Goal: Task Accomplishment & Management: Complete application form

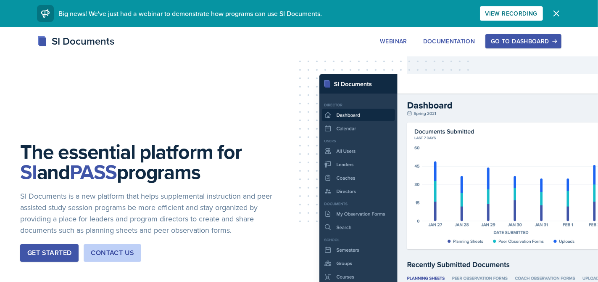
click at [516, 46] on button "Go to Dashboard" at bounding box center [524, 41] width 76 height 14
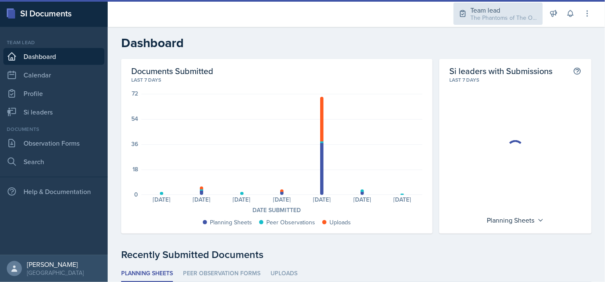
click at [506, 16] on div "The Phantoms of The Opera / Fall 2025" at bounding box center [503, 17] width 67 height 9
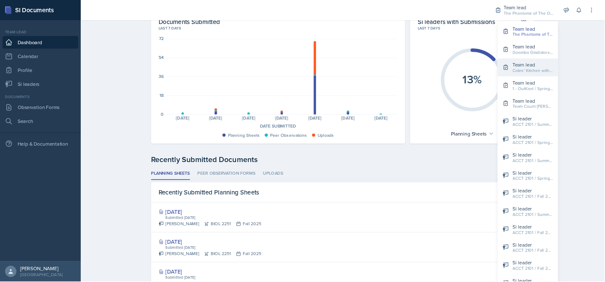
scroll to position [42, 0]
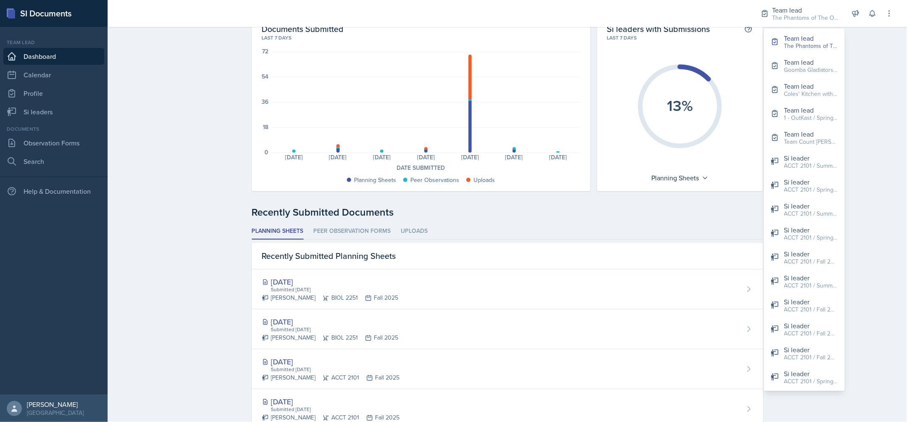
drag, startPoint x: 523, startPoint y: 1, endPoint x: 859, endPoint y: 69, distance: 343.1
click at [604, 69] on div "Dashboard Documents Submitted Last 7 days 72 54 36 18 0 Planning Sheets: 0 Peer…" at bounding box center [507, 337] width 799 height 704
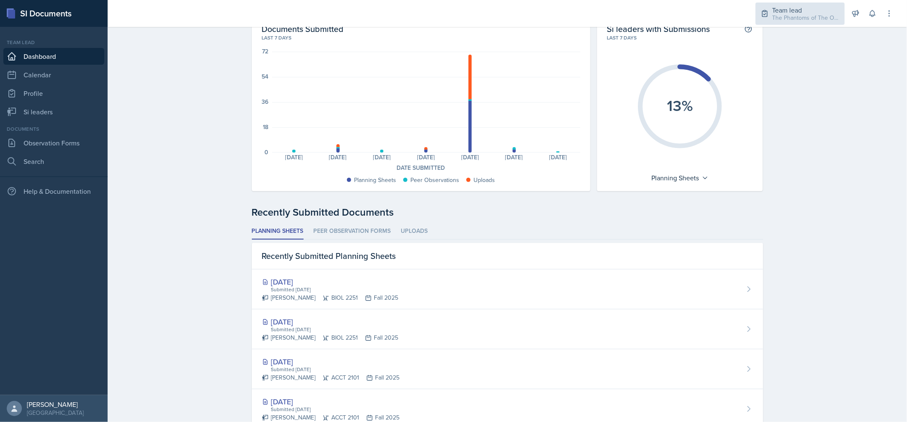
click at [604, 22] on div "Team lead The Phantoms of The Opera / Fall 2025" at bounding box center [800, 14] width 89 height 22
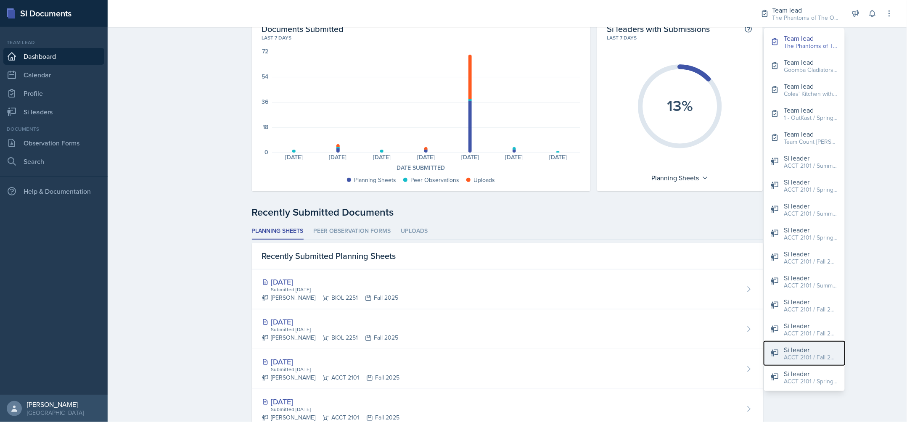
click at [604, 281] on div "Si leader" at bounding box center [811, 350] width 54 height 10
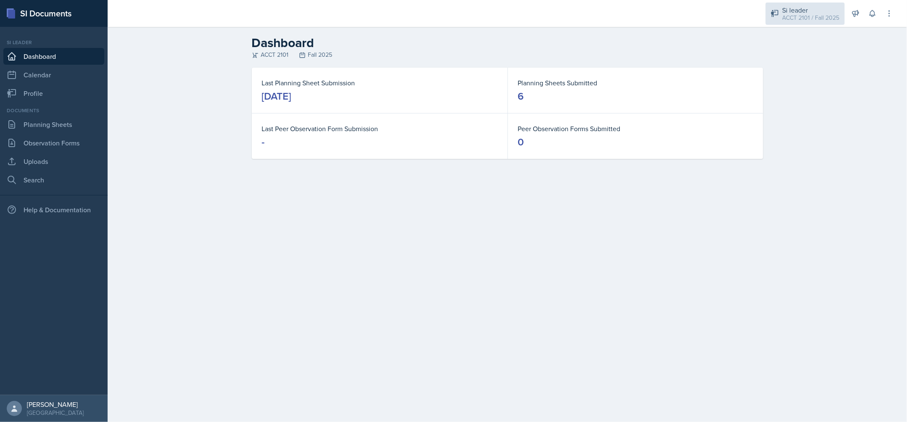
click at [604, 19] on div "ACCT 2101 / Fall 2025" at bounding box center [810, 17] width 57 height 9
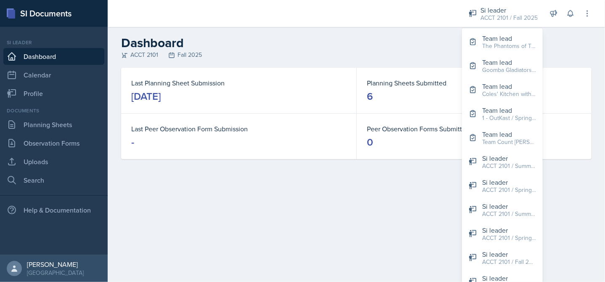
click at [304, 42] on h2 "Dashboard" at bounding box center [356, 42] width 470 height 15
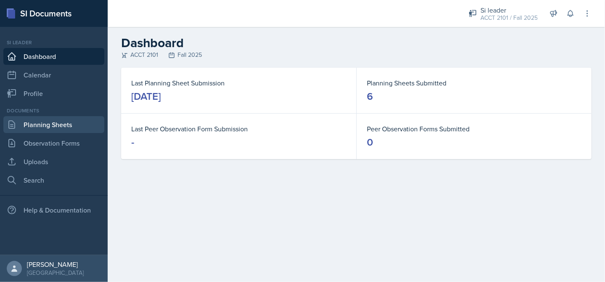
click at [69, 124] on link "Planning Sheets" at bounding box center [53, 124] width 101 height 17
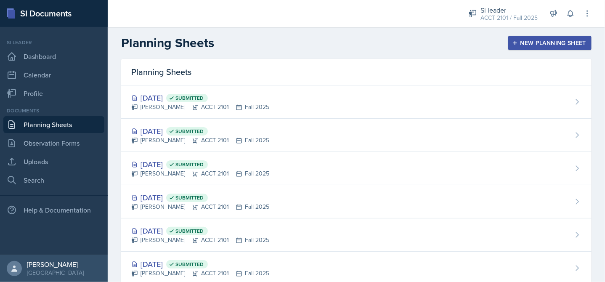
click at [523, 40] on div "New Planning Sheet" at bounding box center [549, 43] width 72 height 7
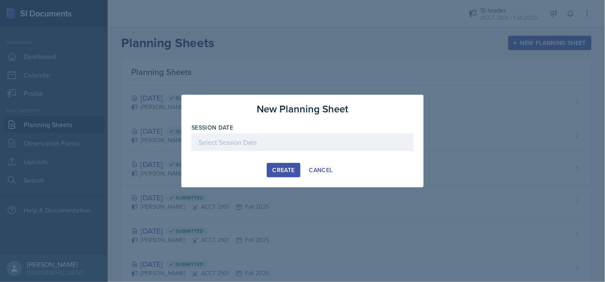
click at [318, 149] on div at bounding box center [302, 142] width 222 height 18
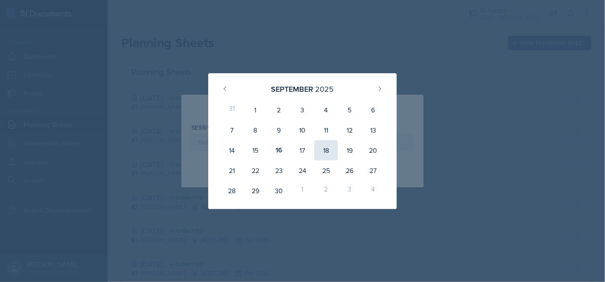
click at [325, 152] on div "18" at bounding box center [326, 150] width 24 height 20
type input "[DATE]"
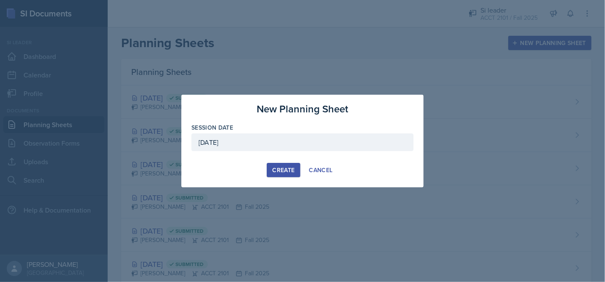
click at [290, 173] on div "Create" at bounding box center [283, 169] width 22 height 7
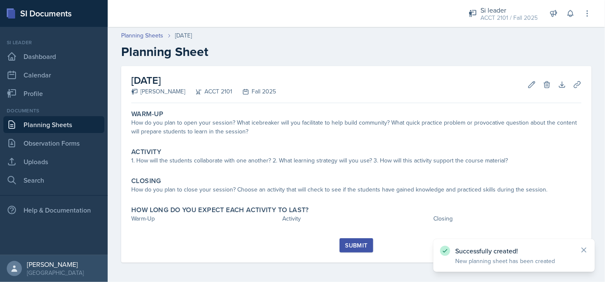
scroll to position [0, 0]
click at [160, 36] on link "Planning Sheets" at bounding box center [142, 35] width 42 height 9
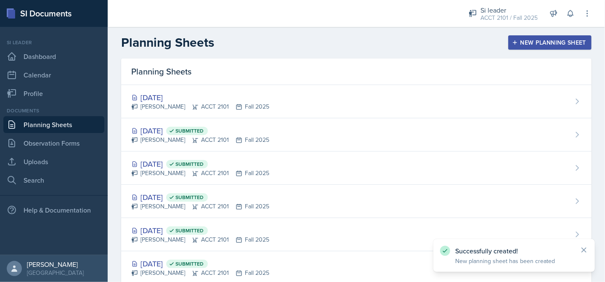
click at [536, 39] on div "New Planning Sheet" at bounding box center [549, 42] width 72 height 7
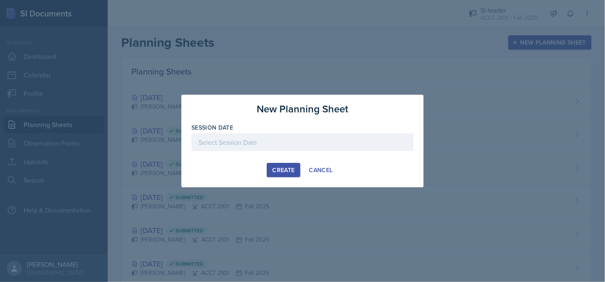
click at [315, 148] on div at bounding box center [302, 142] width 222 height 18
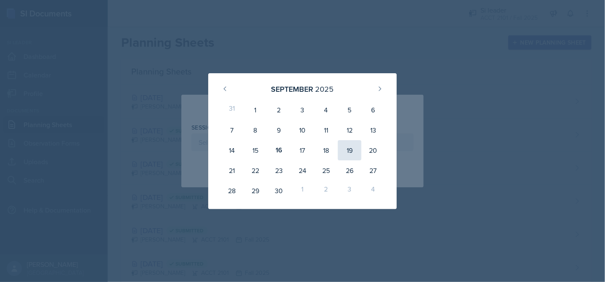
click at [351, 146] on div "19" at bounding box center [350, 150] width 24 height 20
type input "[DATE]"
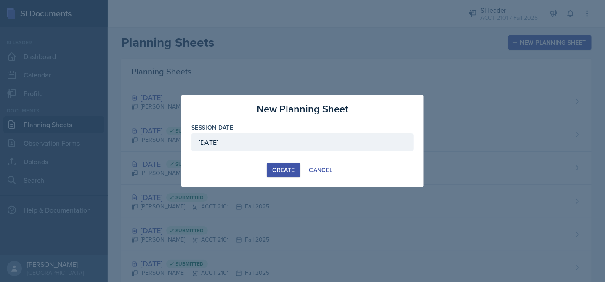
click at [294, 168] on div "Create" at bounding box center [283, 169] width 22 height 7
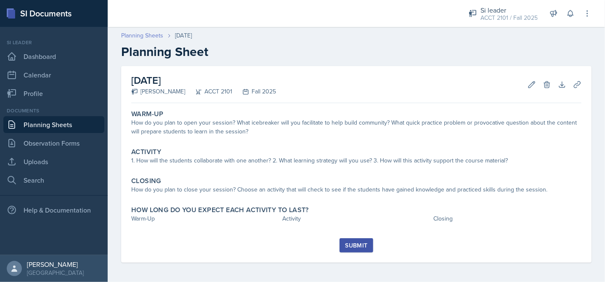
click at [151, 39] on link "Planning Sheets" at bounding box center [142, 35] width 42 height 9
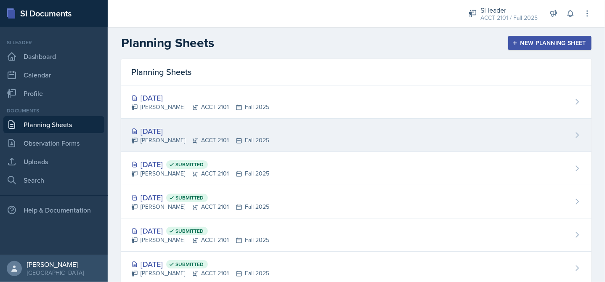
click at [203, 125] on div "[DATE]" at bounding box center [200, 130] width 138 height 11
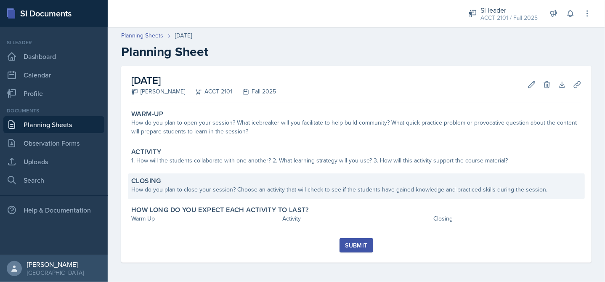
click at [199, 190] on div "How do you plan to close your session? Choose an activity that will check to se…" at bounding box center [356, 189] width 450 height 9
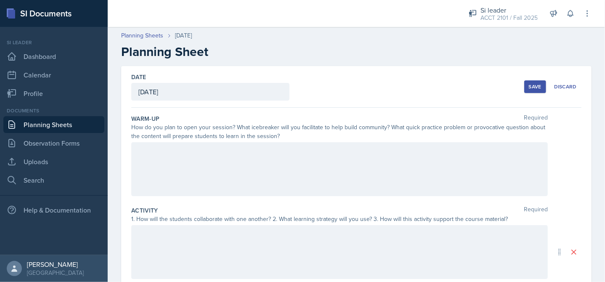
click at [180, 252] on div at bounding box center [339, 252] width 416 height 54
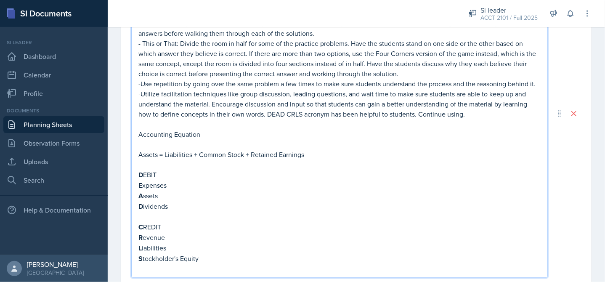
scroll to position [192, 0]
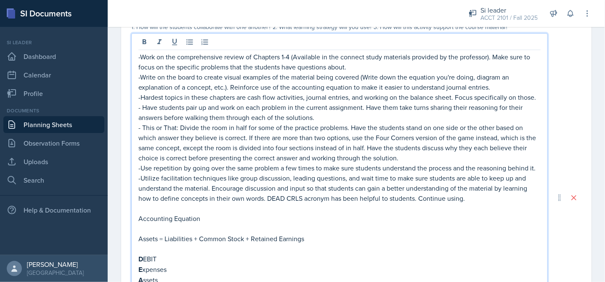
click at [317, 122] on p "- Have students pair up and work on each problem in the current assignment. Hav…" at bounding box center [339, 112] width 402 height 20
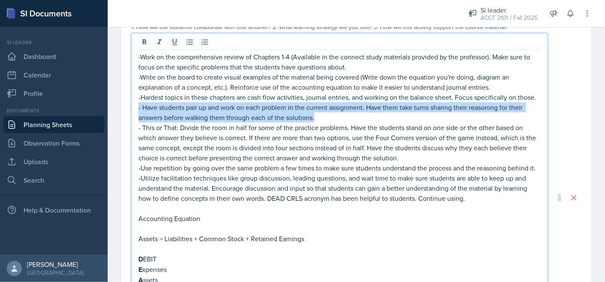
click at [139, 118] on p "- Have students pair up and work on each problem in the current assignment. Hav…" at bounding box center [339, 112] width 402 height 20
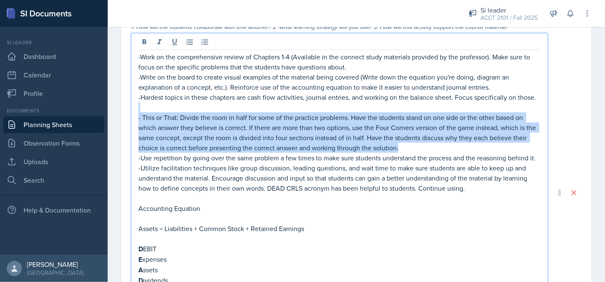
click at [435, 153] on p "- This or That: Divide the room in half for some of the practice problems. Have…" at bounding box center [339, 132] width 402 height 40
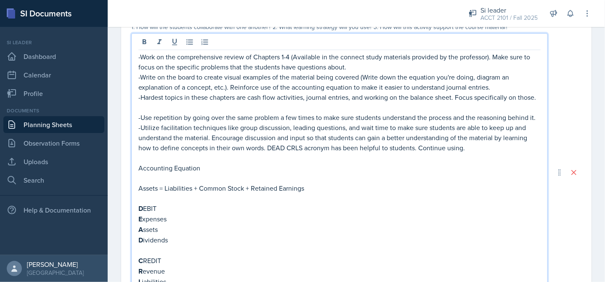
click at [140, 57] on p "-Work on the comprehensive review of Chapters 1-4 (Available in the connect stu…" at bounding box center [339, 62] width 402 height 20
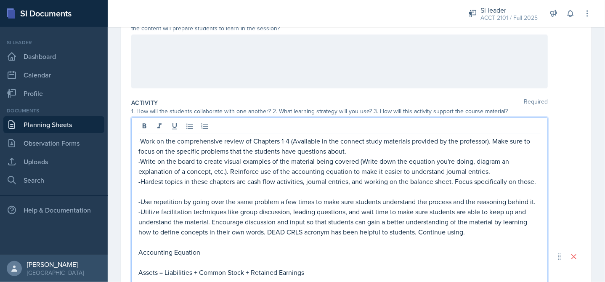
scroll to position [66, 0]
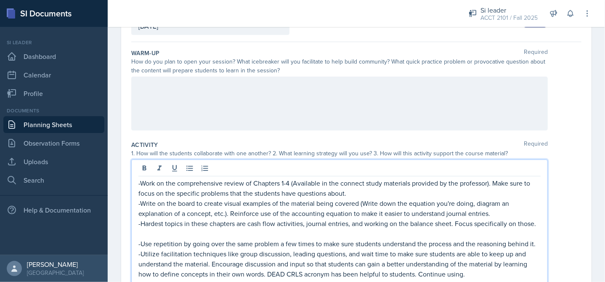
click at [139, 184] on p "-Work on the comprehensive review of Chapters 1-4 (Available in the connect stu…" at bounding box center [339, 188] width 402 height 20
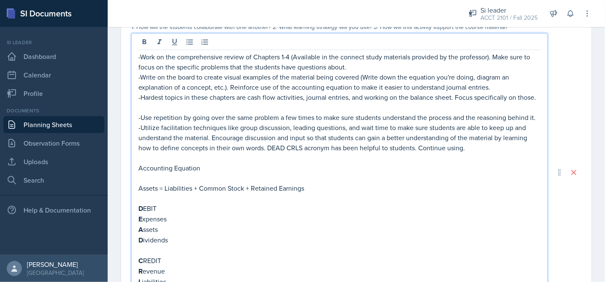
scroll to position [276, 0]
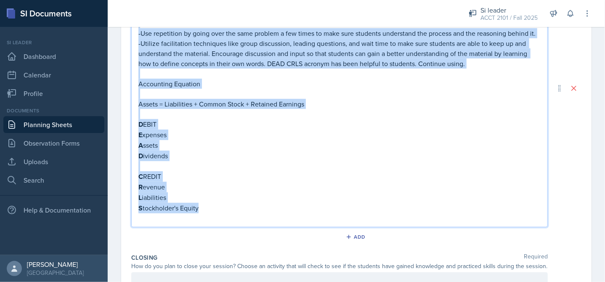
click at [227, 213] on p "S tockholder's Equity" at bounding box center [339, 208] width 402 height 11
copy div "-Work on the comprehensive review of Chapters 1-4 (Available in the connect stu…"
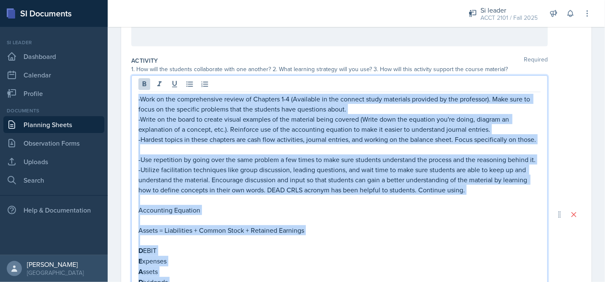
scroll to position [24, 0]
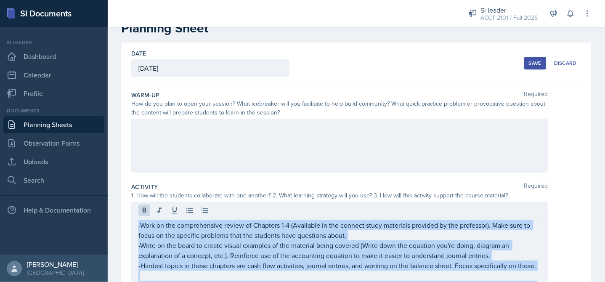
click at [531, 60] on div "Save" at bounding box center [534, 63] width 13 height 7
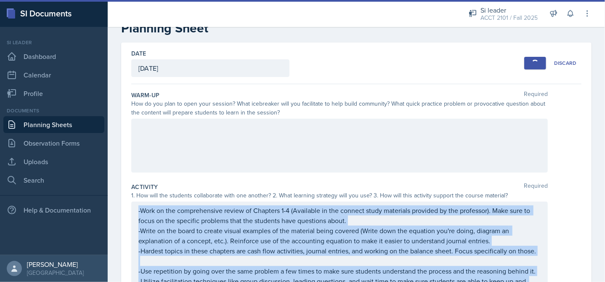
scroll to position [0, 0]
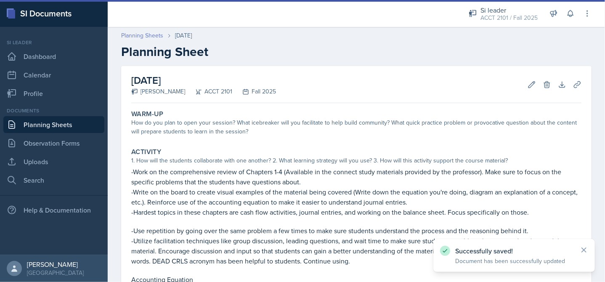
click at [157, 39] on link "Planning Sheets" at bounding box center [142, 35] width 42 height 9
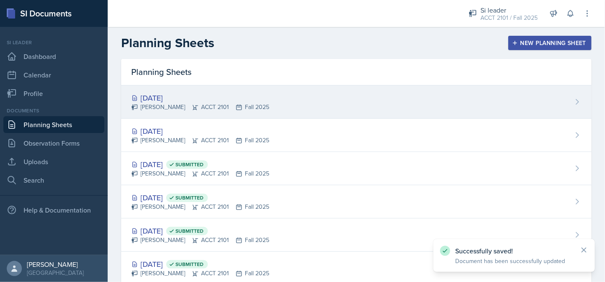
click at [215, 100] on div "[DATE]" at bounding box center [200, 97] width 138 height 11
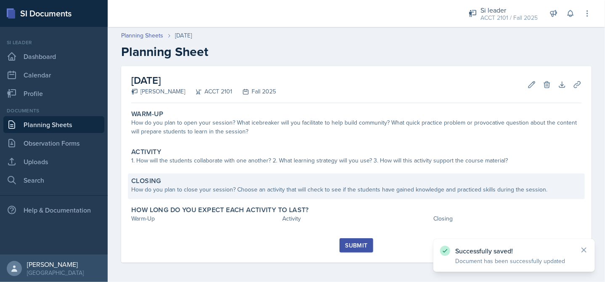
click at [222, 177] on div "Closing" at bounding box center [356, 181] width 450 height 8
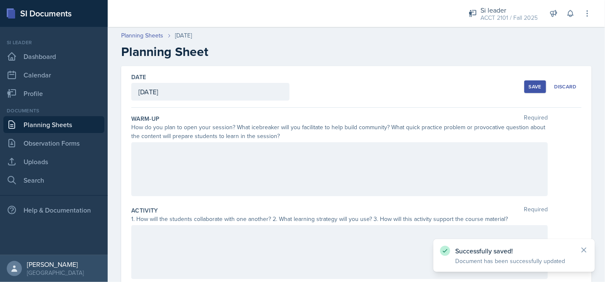
click at [193, 241] on div at bounding box center [339, 252] width 416 height 54
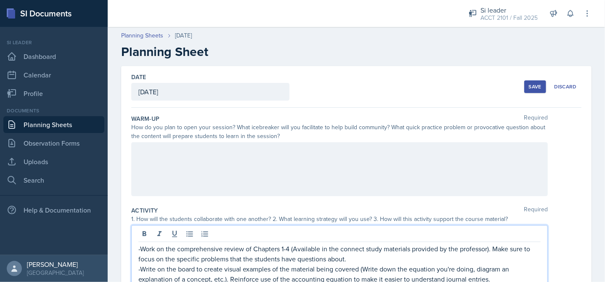
click at [535, 90] on button "Save" at bounding box center [535, 86] width 22 height 13
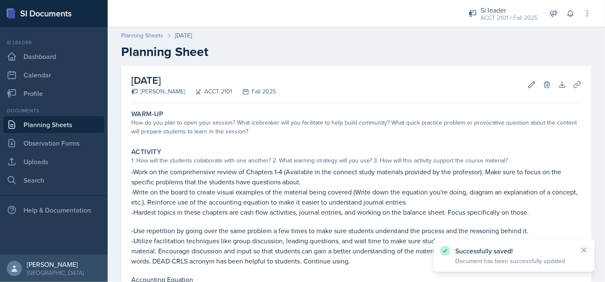
click at [151, 35] on link "Planning Sheets" at bounding box center [142, 35] width 42 height 9
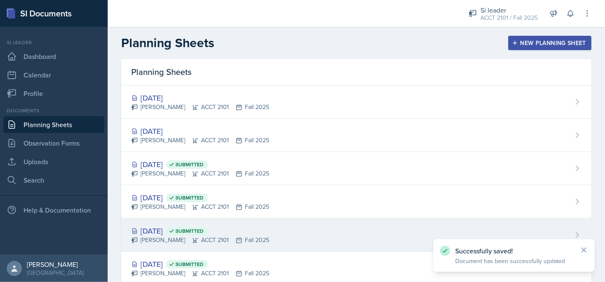
click at [146, 220] on div "[DATE] Submitted [PERSON_NAME] ACCT 2101 Fall 2025" at bounding box center [356, 234] width 470 height 33
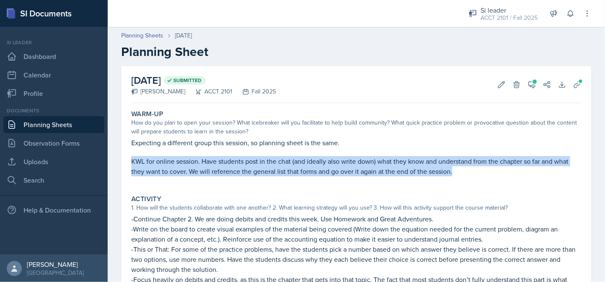
drag, startPoint x: 130, startPoint y: 161, endPoint x: 471, endPoint y: 174, distance: 340.8
click at [471, 174] on div "Warm-Up How do you plan to open your session? What icebreaker will you facilita…" at bounding box center [356, 147] width 457 height 82
copy p "KWL for online session. Have students post in the chat (and ideally also write …"
click at [154, 36] on link "Planning Sheets" at bounding box center [142, 35] width 42 height 9
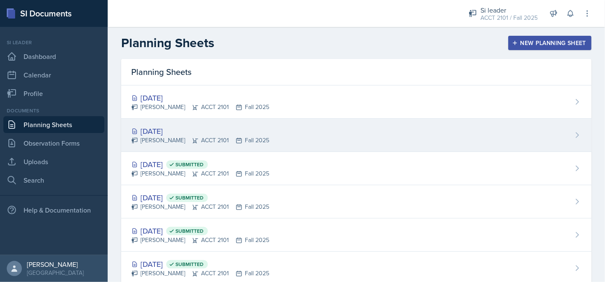
click at [235, 137] on icon at bounding box center [238, 140] width 7 height 7
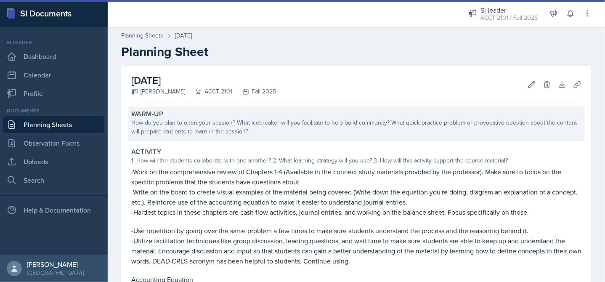
click at [211, 129] on div "How do you plan to open your session? What icebreaker will you facilitate to he…" at bounding box center [356, 127] width 450 height 18
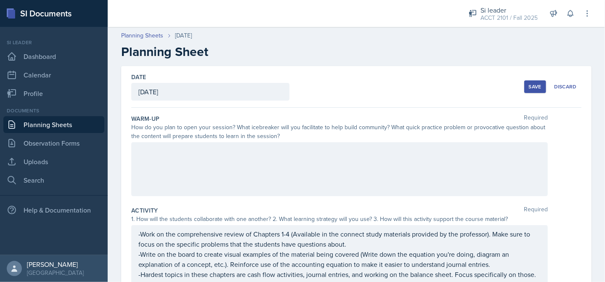
click at [197, 159] on div at bounding box center [339, 169] width 416 height 54
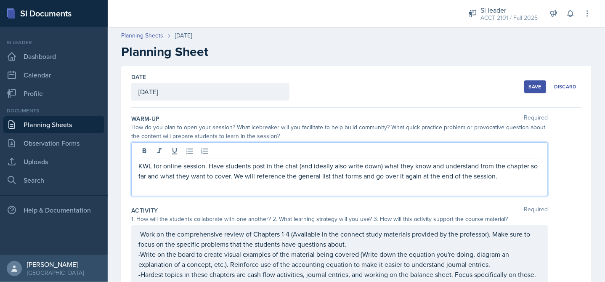
click at [509, 166] on p "KWL for online session. Have students post in the chat (and ideally also write …" at bounding box center [339, 171] width 402 height 20
click at [507, 167] on p "KWL for online session. Have students post in the chat (and ideally also write …" at bounding box center [339, 171] width 402 height 20
click at [530, 165] on p "KWL for online session. Have students post in the chat (and ideally also write …" at bounding box center [339, 171] width 402 height 20
click at [533, 84] on div "Save" at bounding box center [534, 86] width 13 height 7
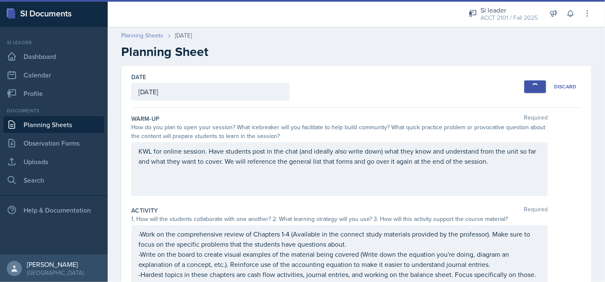
click at [151, 34] on link "Planning Sheets" at bounding box center [142, 35] width 42 height 9
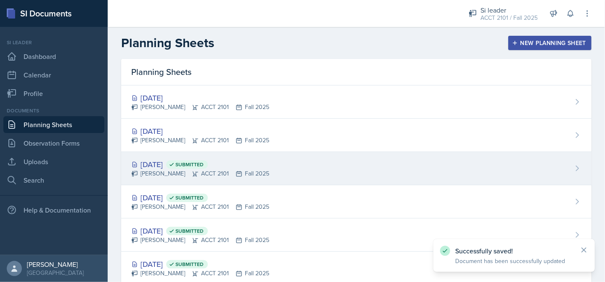
click at [174, 176] on div "[PERSON_NAME] ACCT 2101 Fall 2025" at bounding box center [200, 173] width 138 height 9
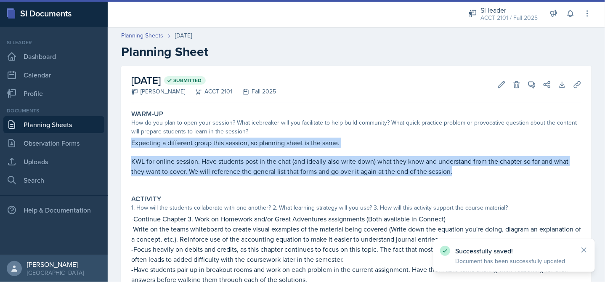
drag, startPoint x: 129, startPoint y: 144, endPoint x: 498, endPoint y: 186, distance: 371.5
click at [498, 186] on div "Warm-Up How do you plan to open your session? What icebreaker will you facilita…" at bounding box center [356, 147] width 457 height 82
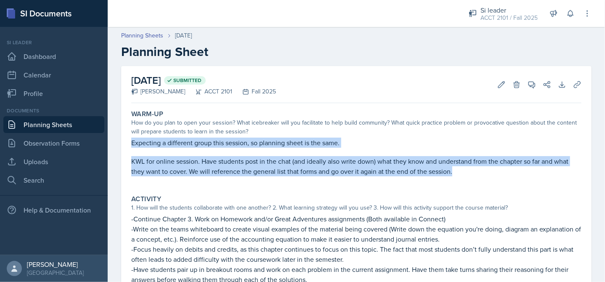
copy div "Expecting a different group this session, so planning sheet is the same. KWL fo…"
click at [153, 36] on link "Planning Sheets" at bounding box center [142, 35] width 42 height 9
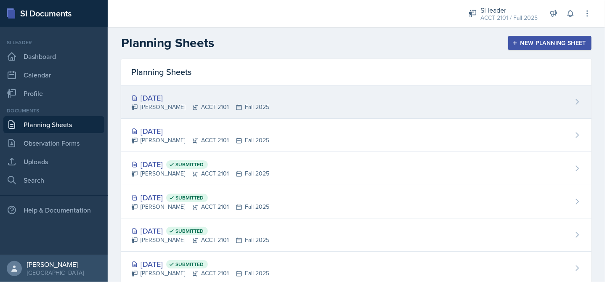
click at [165, 106] on div "[PERSON_NAME] ACCT 2101 Fall 2025" at bounding box center [200, 107] width 138 height 9
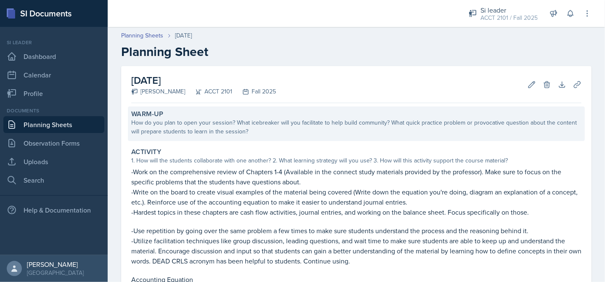
click at [193, 129] on div "How do you plan to open your session? What icebreaker will you facilitate to he…" at bounding box center [356, 127] width 450 height 18
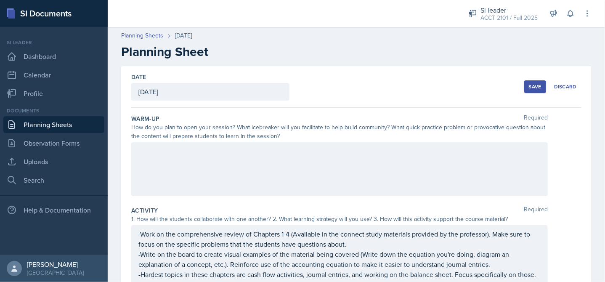
click at [190, 164] on div at bounding box center [339, 169] width 416 height 54
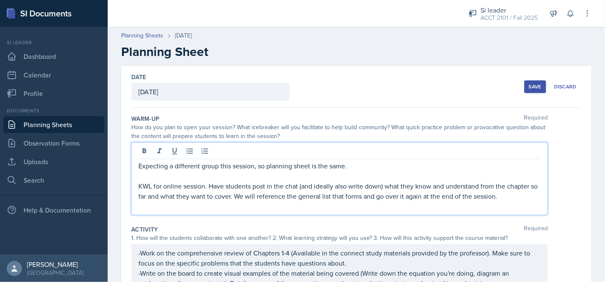
click at [507, 188] on p "KWL for online session. Have students post in the chat (and ideally also write …" at bounding box center [339, 191] width 402 height 20
click at [530, 185] on p "KWL for online session. Have students post in the chat (and ideally also write …" at bounding box center [339, 191] width 402 height 20
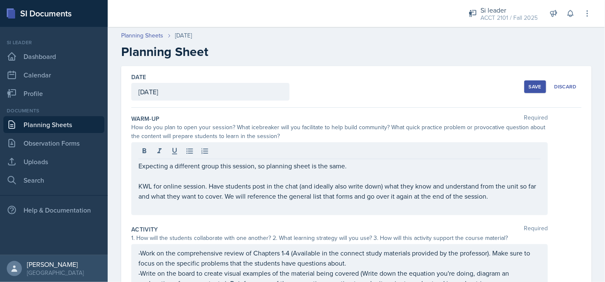
click at [524, 92] on button "Save" at bounding box center [535, 86] width 22 height 13
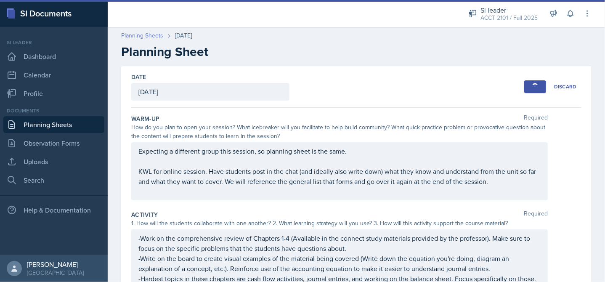
click at [147, 34] on link "Planning Sheets" at bounding box center [142, 35] width 42 height 9
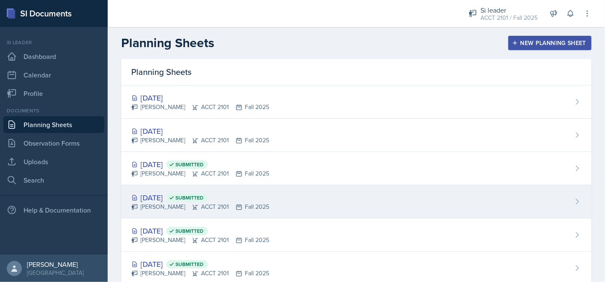
click at [168, 198] on div "[DATE] Submitted" at bounding box center [200, 197] width 138 height 11
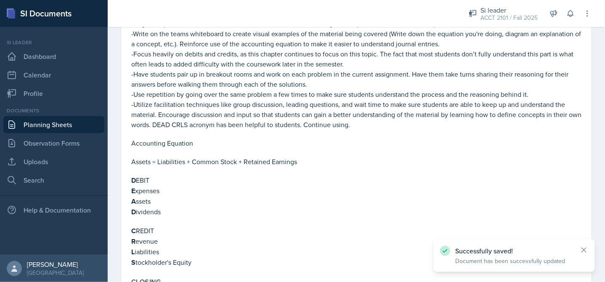
scroll to position [271, 0]
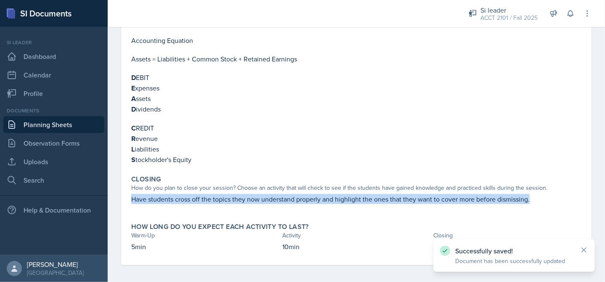
drag, startPoint x: 132, startPoint y: 194, endPoint x: 542, endPoint y: 195, distance: 409.1
click at [542, 195] on p "Have students cross off the topics they now understand properly and highlight t…" at bounding box center [356, 199] width 450 height 10
copy p "Have students cross off the topics they now understand properly and highlight t…"
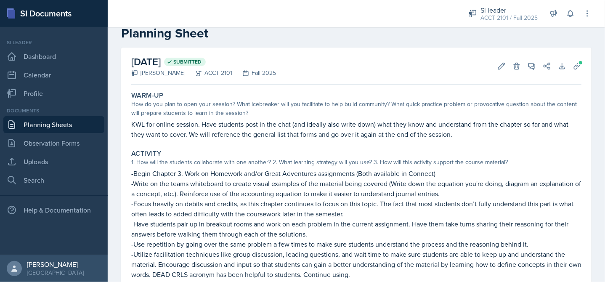
scroll to position [0, 0]
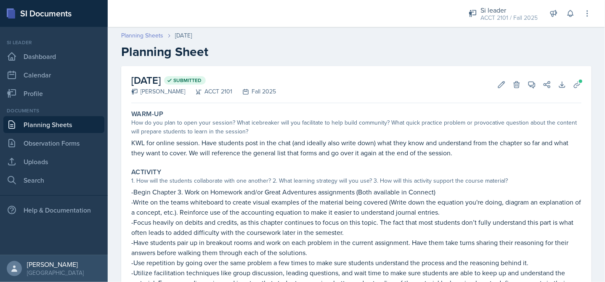
click at [145, 37] on link "Planning Sheets" at bounding box center [142, 35] width 42 height 9
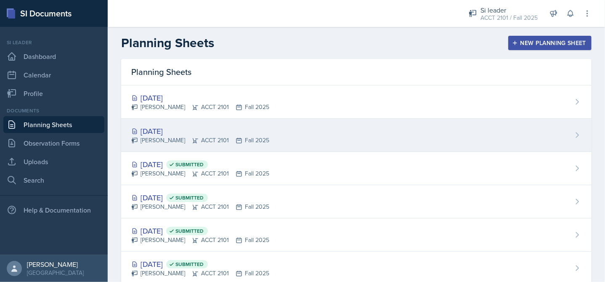
click at [177, 131] on div "[DATE]" at bounding box center [200, 130] width 138 height 11
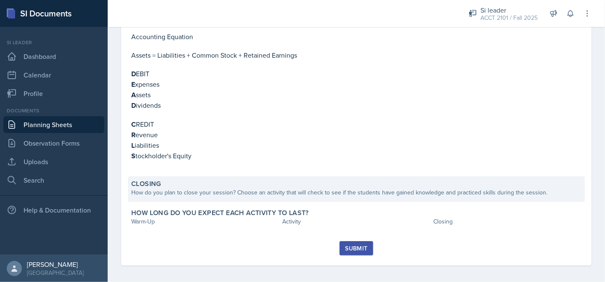
click at [205, 191] on div "How do you plan to close your session? Choose an activity that will check to se…" at bounding box center [356, 192] width 450 height 9
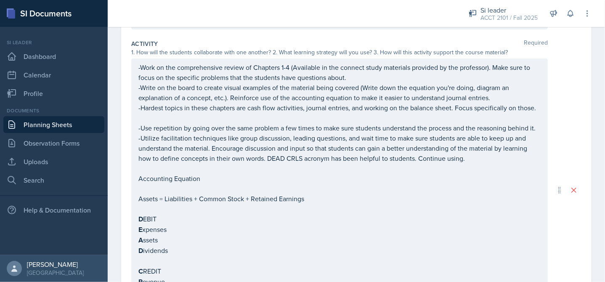
scroll to position [335, 0]
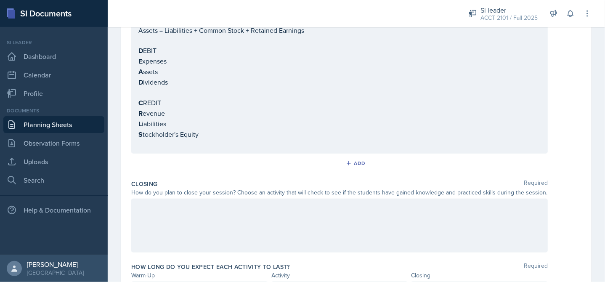
click at [195, 214] on div "Closing Required How do you plan to close your session? Choose an activity that…" at bounding box center [356, 217] width 450 height 83
click at [185, 228] on div at bounding box center [339, 225] width 416 height 54
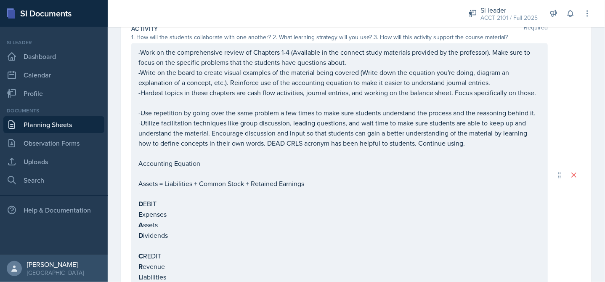
scroll to position [13, 0]
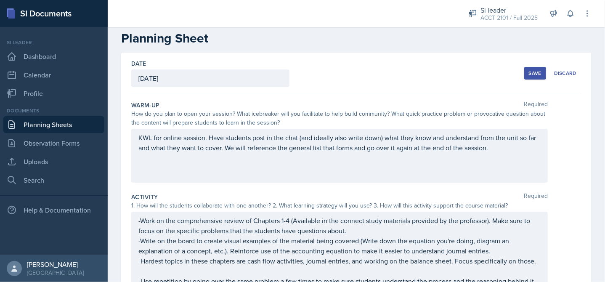
click at [536, 74] on button "Save" at bounding box center [535, 73] width 22 height 13
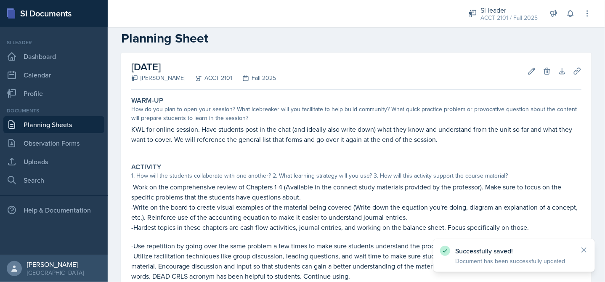
scroll to position [0, 0]
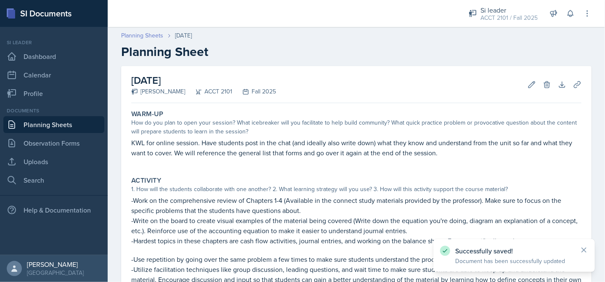
click at [148, 32] on link "Planning Sheets" at bounding box center [142, 35] width 42 height 9
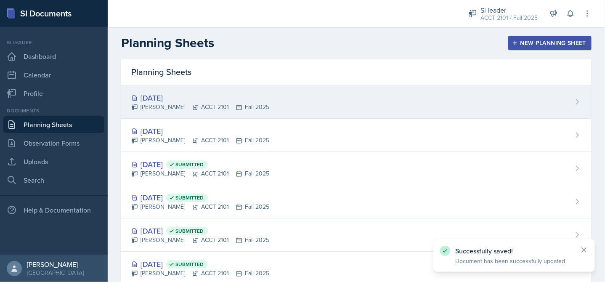
click at [177, 100] on div "[DATE]" at bounding box center [200, 97] width 138 height 11
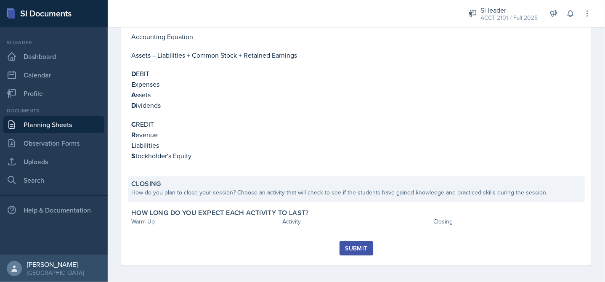
click at [210, 194] on div "Closing How do you plan to close your session? Choose an activity that will che…" at bounding box center [356, 189] width 457 height 26
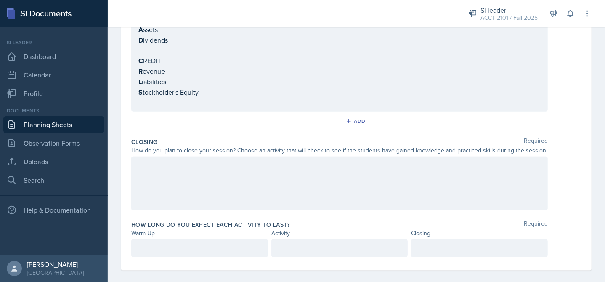
scroll to position [406, 0]
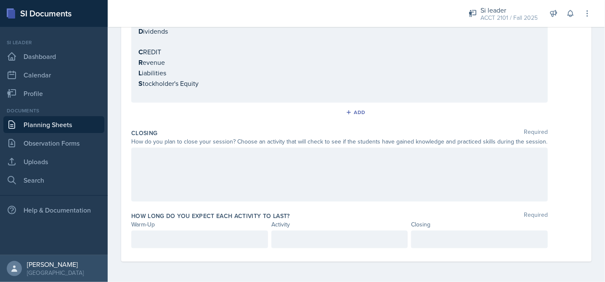
click at [209, 186] on div at bounding box center [339, 175] width 416 height 54
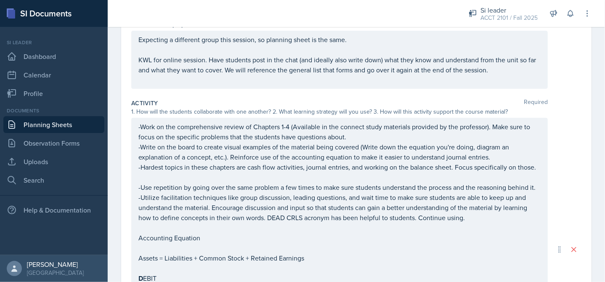
scroll to position [0, 0]
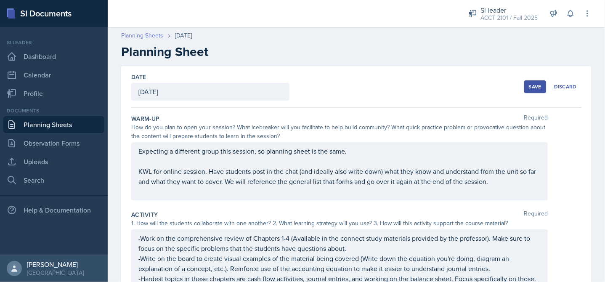
click at [141, 36] on link "Planning Sheets" at bounding box center [142, 35] width 42 height 9
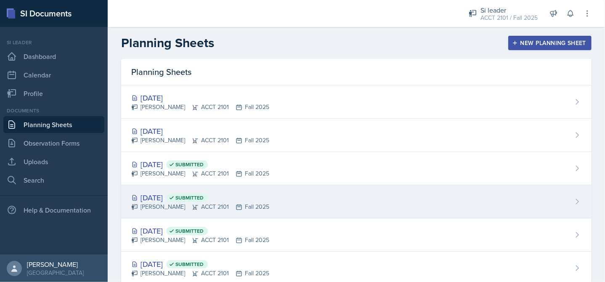
click at [180, 201] on div "[DATE] Submitted" at bounding box center [200, 197] width 138 height 11
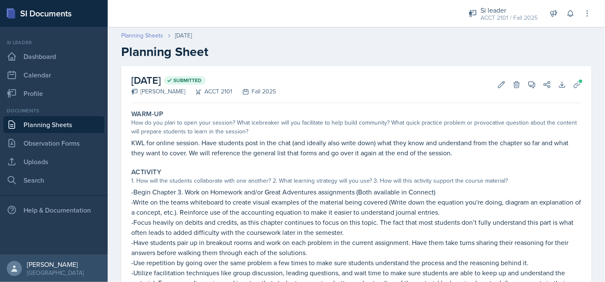
click at [156, 37] on link "Planning Sheets" at bounding box center [142, 35] width 42 height 9
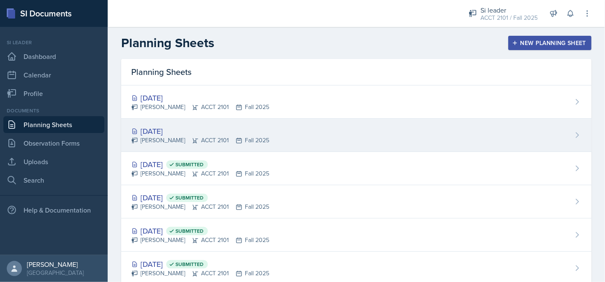
click at [177, 135] on div "[DATE]" at bounding box center [200, 130] width 138 height 11
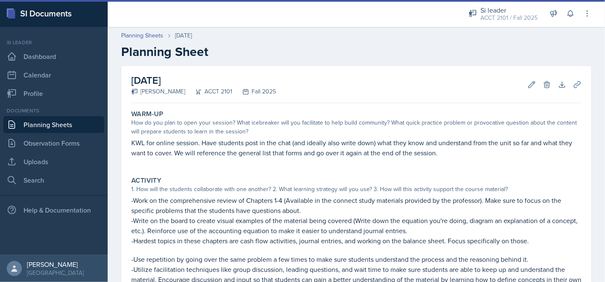
scroll to position [126, 0]
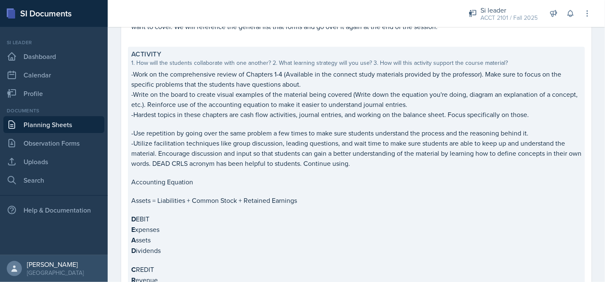
click at [182, 122] on p at bounding box center [356, 123] width 450 height 8
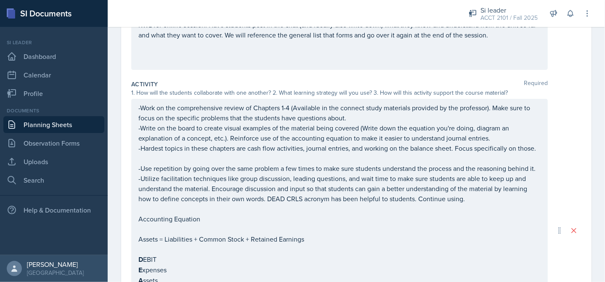
click at [181, 163] on div "-Work on the comprehensive review of Chapters 1-4 (Available in the connect stu…" at bounding box center [339, 231] width 402 height 256
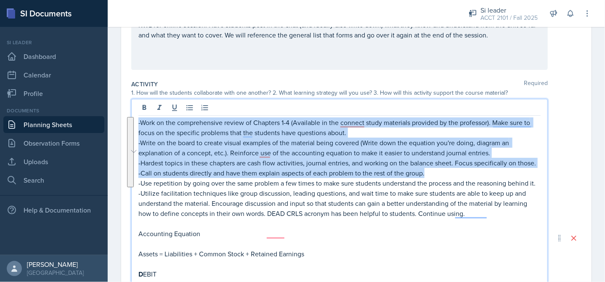
click at [136, 184] on main "Planning Sheets [DATE] Planning Sheet Date [DATE] [DATE] 31 1 2 3 4 5 6 7 8 9 1…" at bounding box center [356, 154] width 497 height 255
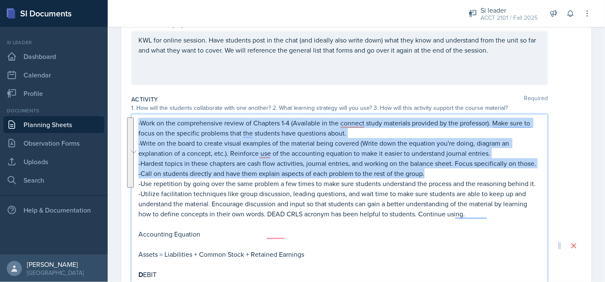
click at [151, 178] on p "-Call on students directly and have them explain aspects of each problem to the…" at bounding box center [339, 173] width 402 height 10
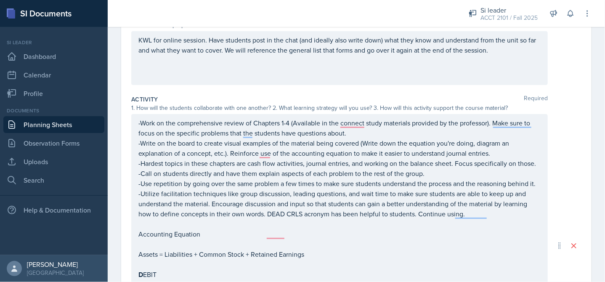
click at [136, 181] on div "-Work on the comprehensive review of Chapters 1-4 (Available in the connect stu…" at bounding box center [339, 245] width 416 height 263
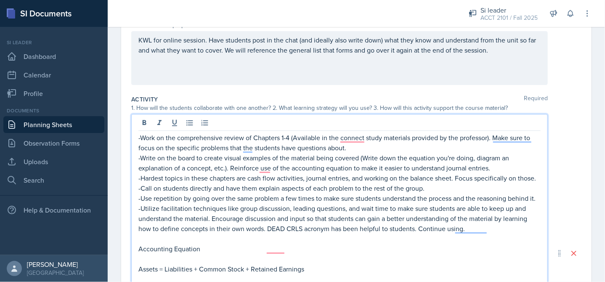
scroll to position [126, 0]
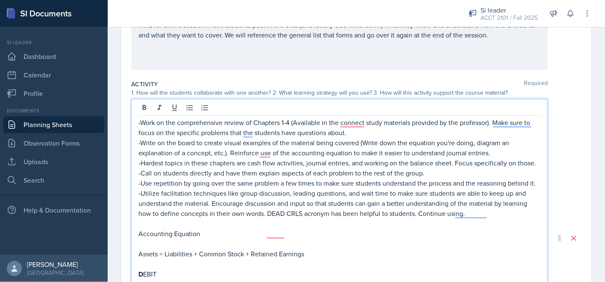
click at [140, 178] on p "-Call on students directly and have them explain aspects of each problem to the…" at bounding box center [339, 173] width 402 height 10
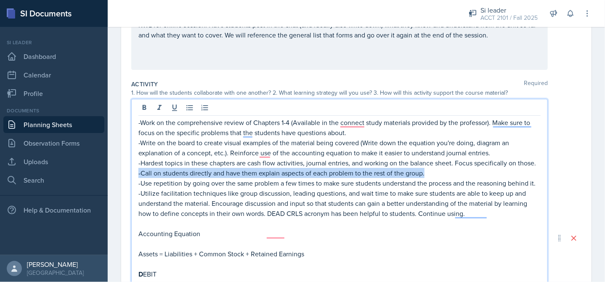
click at [443, 178] on p "-Call on students directly and have them explain aspects of each problem to the…" at bounding box center [339, 173] width 402 height 10
copy p "-Call on students directly and have them explain aspects of each problem to the…"
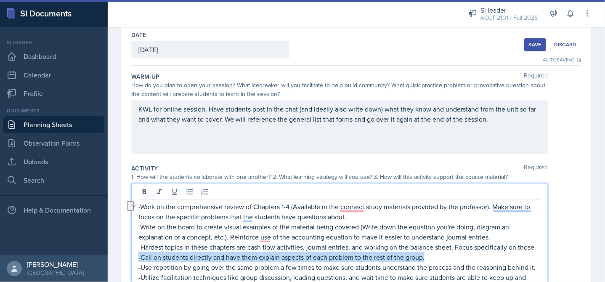
scroll to position [0, 0]
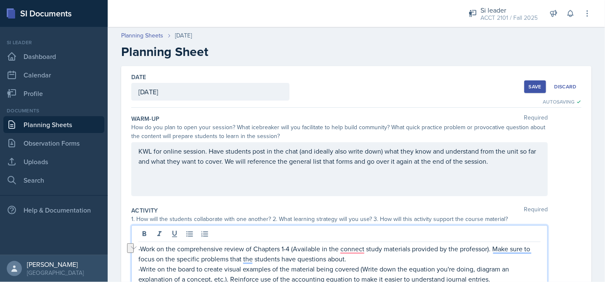
click at [534, 87] on div "Save" at bounding box center [534, 86] width 13 height 7
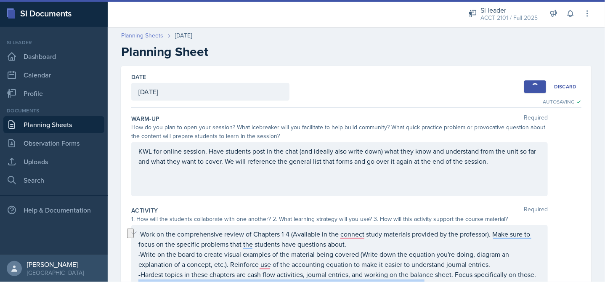
click at [132, 33] on link "Planning Sheets" at bounding box center [142, 35] width 42 height 9
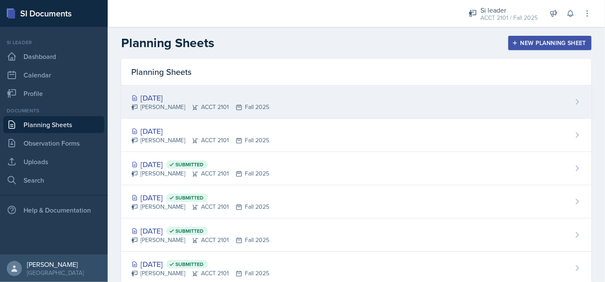
click at [150, 85] on div "[DATE] [PERSON_NAME] ACCT 2101 Fall 2025" at bounding box center [356, 101] width 470 height 33
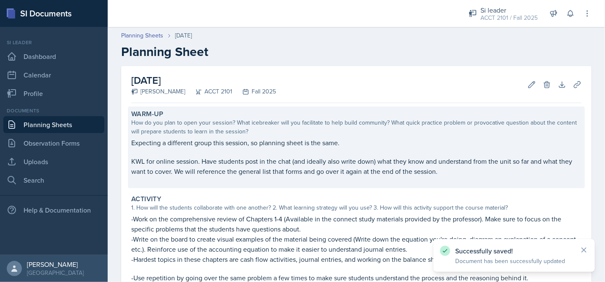
click at [210, 150] on p at bounding box center [356, 152] width 450 height 8
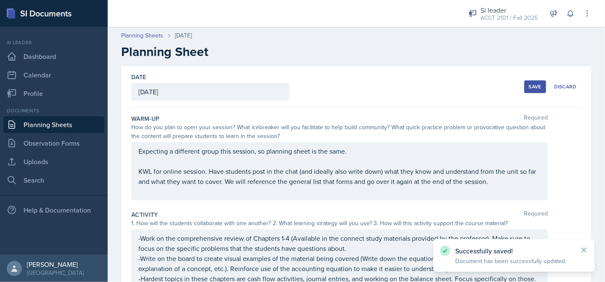
click at [207, 166] on div "Expecting a different group this session, so planning sheet is the same. KWL fo…" at bounding box center [339, 171] width 402 height 50
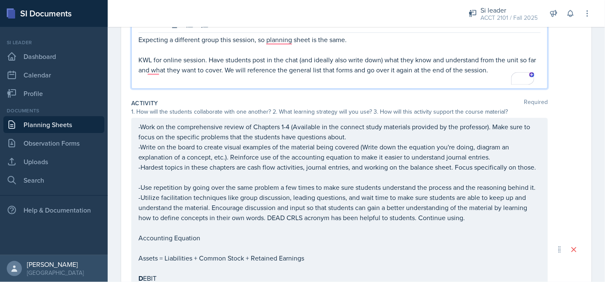
click at [203, 172] on p "-Hardest topics in these chapters are cash flow activities, journal entries, an…" at bounding box center [339, 167] width 402 height 10
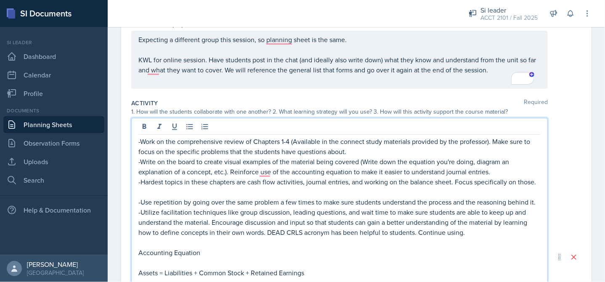
click at [190, 197] on p "To enrich screen reader interactions, please activate Accessibility in Grammarl…" at bounding box center [339, 192] width 402 height 10
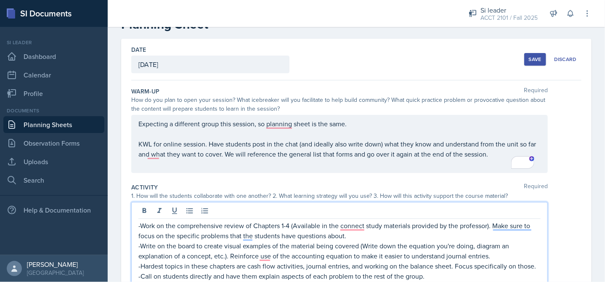
scroll to position [0, 0]
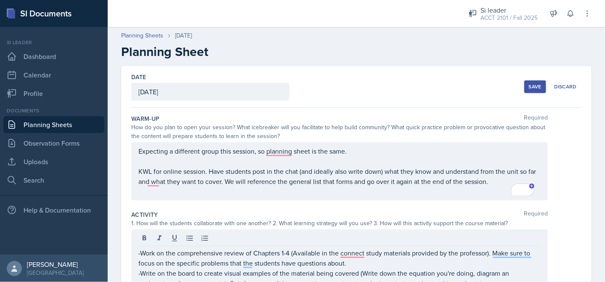
click at [526, 91] on button "Save" at bounding box center [535, 86] width 22 height 13
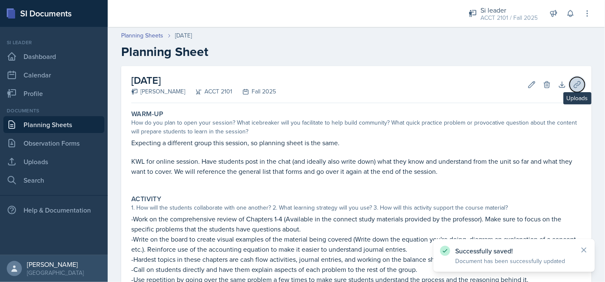
click at [569, 86] on button "Uploads" at bounding box center [576, 84] width 15 height 15
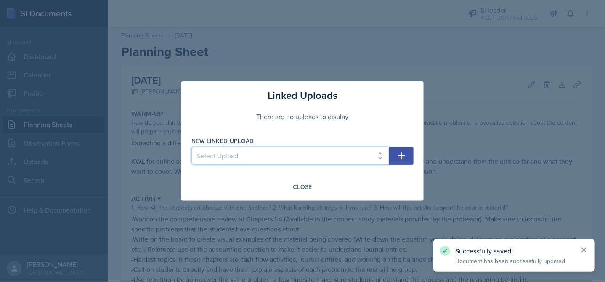
click at [376, 151] on select "Select Upload Online Session Welcome Card" at bounding box center [290, 156] width 198 height 18
select select "efb57ee3-ce7d-412c-a6b7-67e83feb745e"
click at [191, 147] on select "Select Upload Online Session Welcome Card" at bounding box center [290, 156] width 198 height 18
click at [399, 157] on icon "button" at bounding box center [401, 156] width 10 height 10
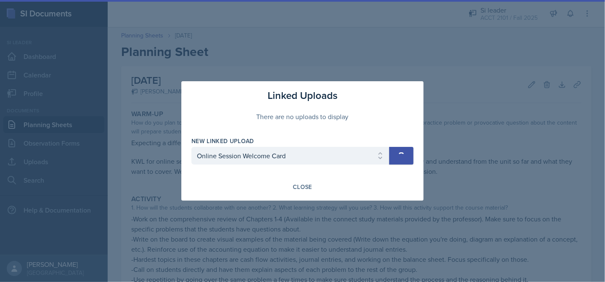
select select
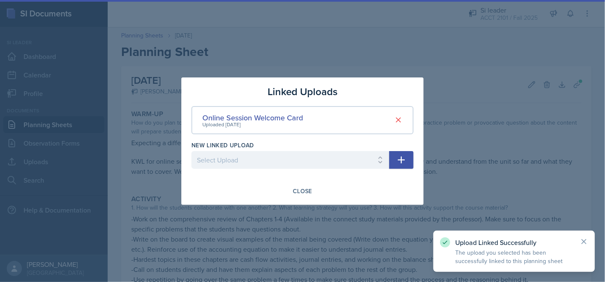
click at [454, 112] on div at bounding box center [302, 141] width 605 height 282
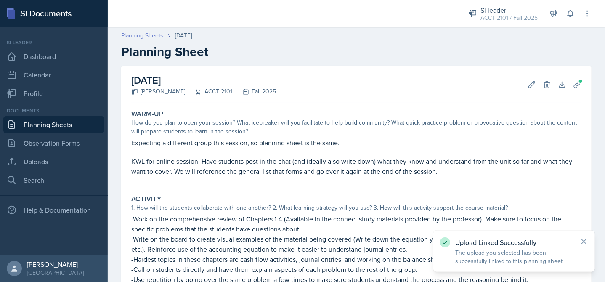
click at [153, 37] on link "Planning Sheets" at bounding box center [142, 35] width 42 height 9
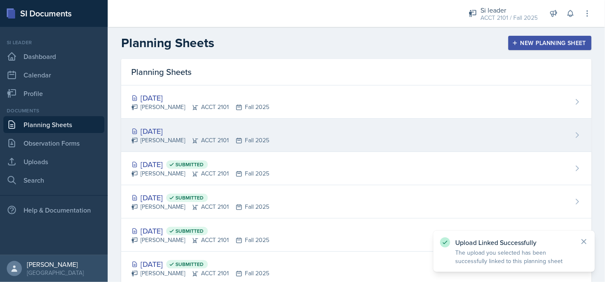
click at [182, 127] on div "[DATE]" at bounding box center [200, 130] width 138 height 11
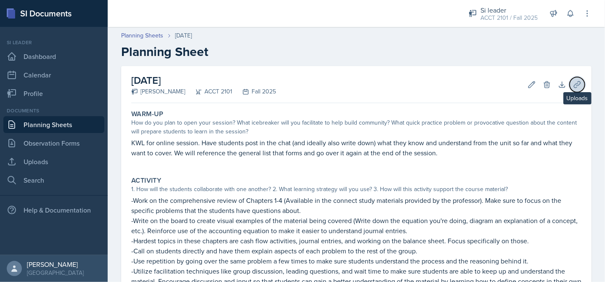
click at [573, 84] on icon at bounding box center [577, 84] width 8 height 8
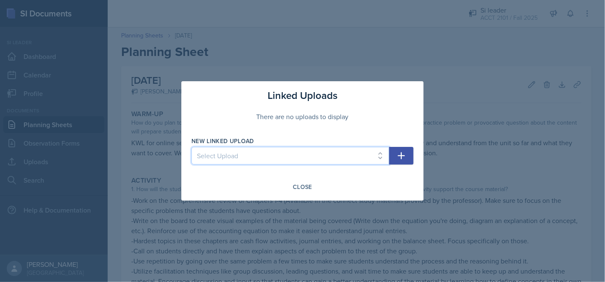
click at [377, 155] on select "Select Upload Online Session Welcome Card" at bounding box center [290, 156] width 198 height 18
select select "efb57ee3-ce7d-412c-a6b7-67e83feb745e"
click at [191, 147] on select "Select Upload Online Session Welcome Card" at bounding box center [290, 156] width 198 height 18
click at [403, 159] on icon "button" at bounding box center [401, 156] width 10 height 10
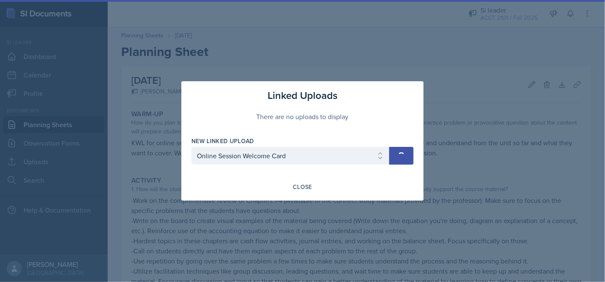
select select
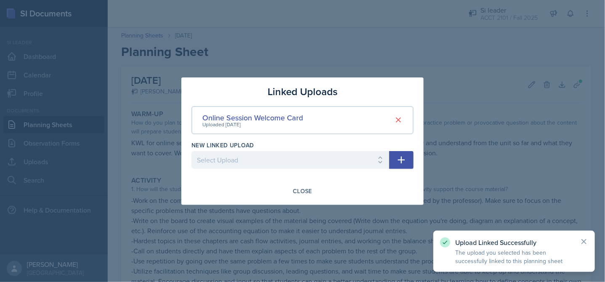
click at [468, 147] on div at bounding box center [302, 141] width 605 height 282
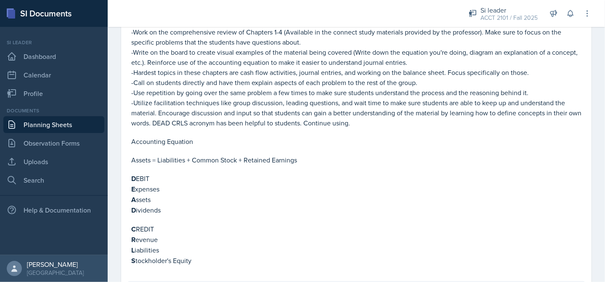
scroll to position [291, 0]
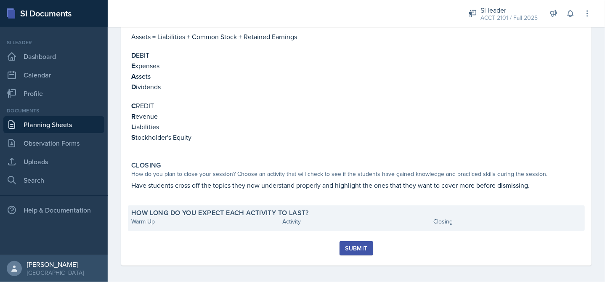
click at [147, 210] on label "How long do you expect each activity to last?" at bounding box center [219, 213] width 177 height 8
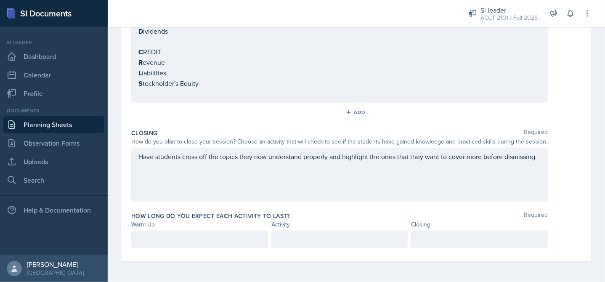
click at [165, 235] on p at bounding box center [199, 239] width 122 height 10
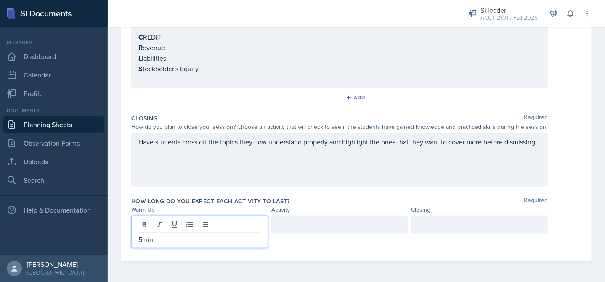
click at [320, 232] on div at bounding box center [339, 225] width 137 height 18
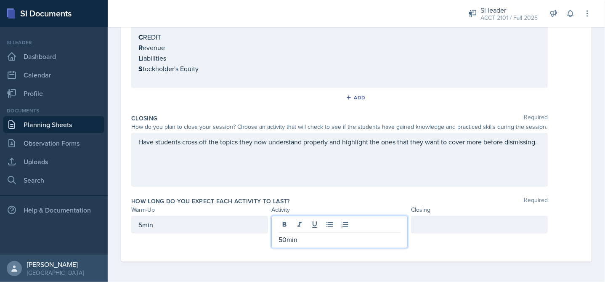
click at [444, 222] on div at bounding box center [479, 225] width 137 height 18
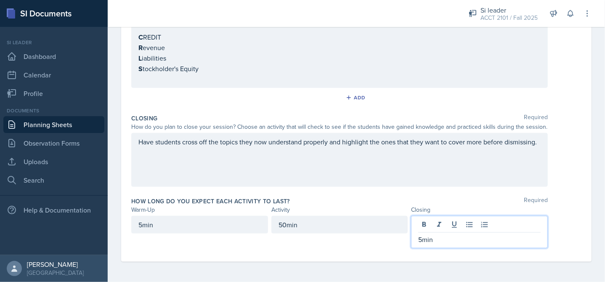
click at [550, 203] on div "How long do you expect each activity to last? Required" at bounding box center [356, 201] width 450 height 8
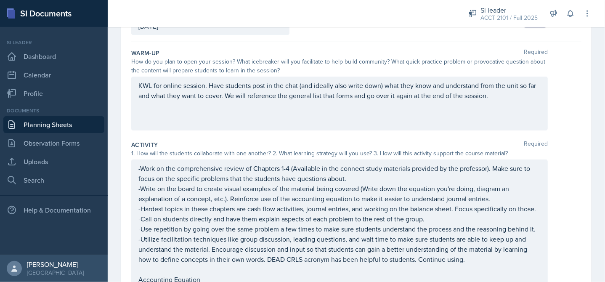
scroll to position [0, 0]
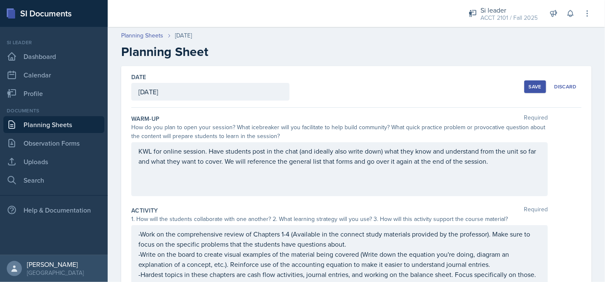
click at [535, 84] on div "Save" at bounding box center [534, 86] width 13 height 7
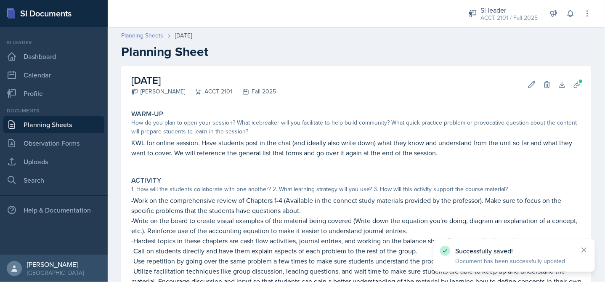
click at [148, 37] on link "Planning Sheets" at bounding box center [142, 35] width 42 height 9
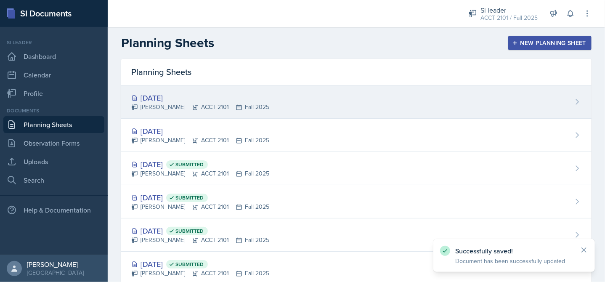
click at [187, 99] on div "[DATE]" at bounding box center [200, 97] width 138 height 11
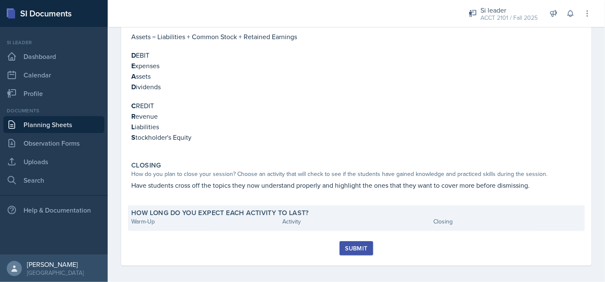
click at [227, 219] on div "Warm-Up" at bounding box center [205, 221] width 148 height 9
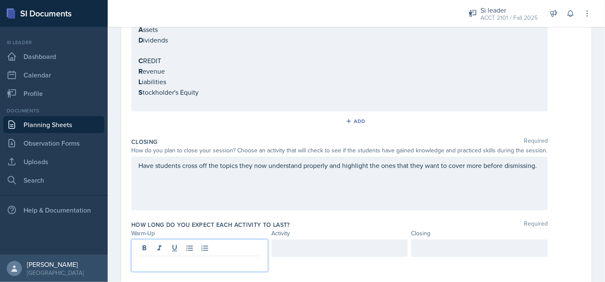
click at [165, 267] on p at bounding box center [199, 263] width 122 height 10
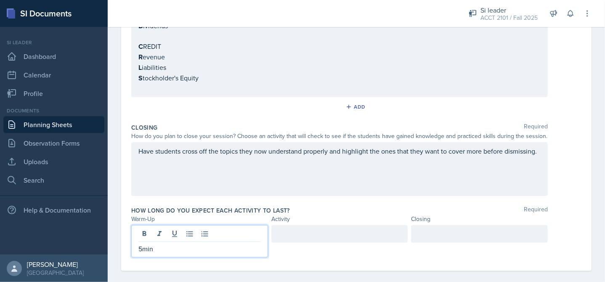
click at [315, 243] on div at bounding box center [339, 234] width 137 height 18
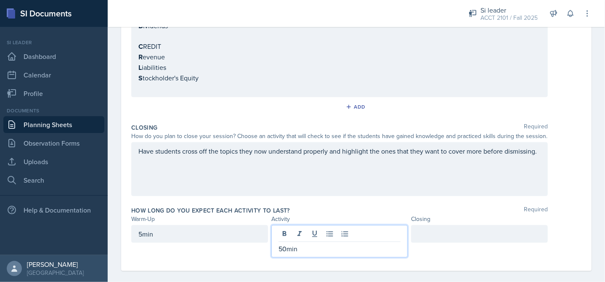
click at [416, 243] on div at bounding box center [479, 234] width 137 height 18
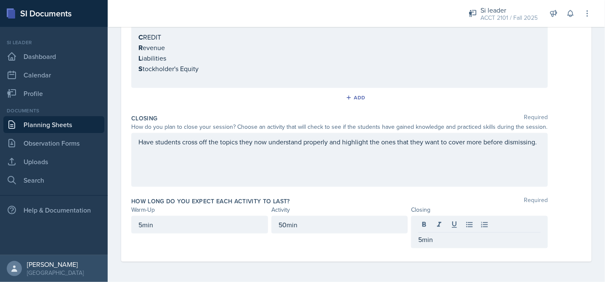
click at [570, 193] on div "How long do you expect each activity to last? Required Warm-Up Activity Closing…" at bounding box center [356, 223] width 450 height 61
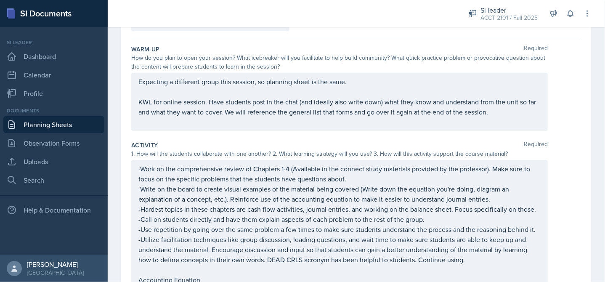
scroll to position [0, 0]
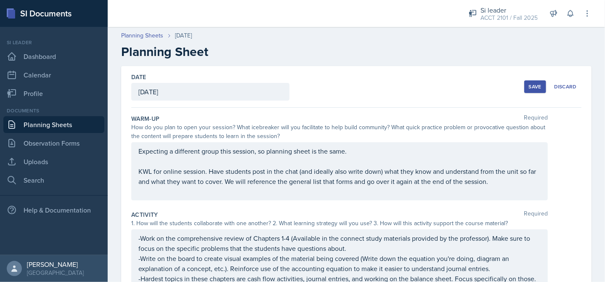
click at [529, 90] on button "Save" at bounding box center [535, 86] width 22 height 13
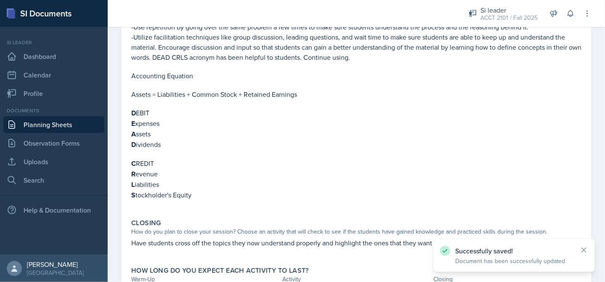
scroll to position [320, 0]
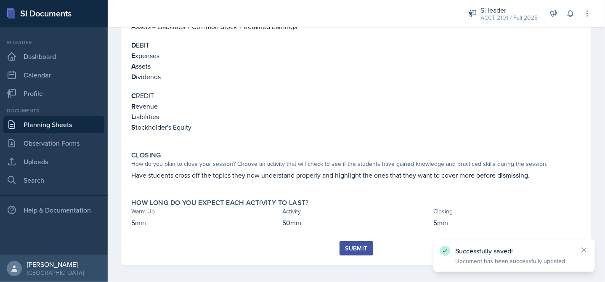
click at [352, 245] on div "Submit" at bounding box center [356, 248] width 22 height 7
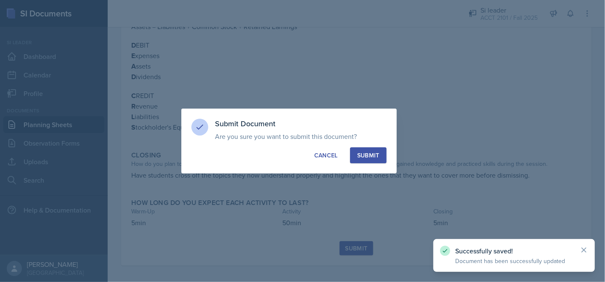
click at [373, 151] on div "Submit" at bounding box center [368, 155] width 22 height 8
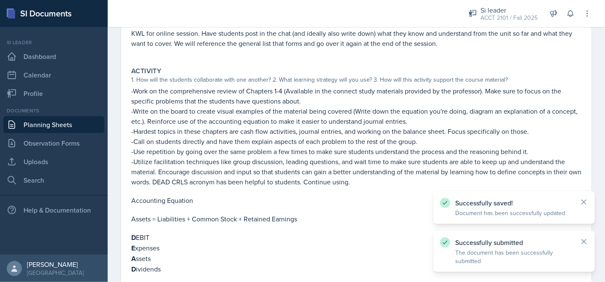
scroll to position [0, 0]
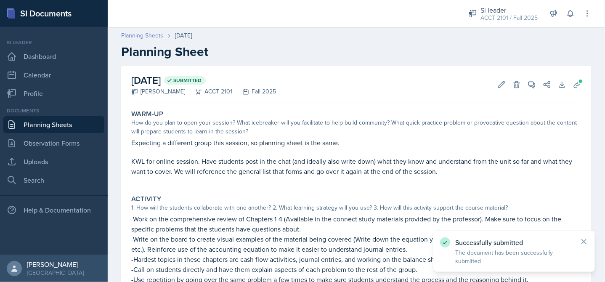
click at [137, 35] on link "Planning Sheets" at bounding box center [142, 35] width 42 height 9
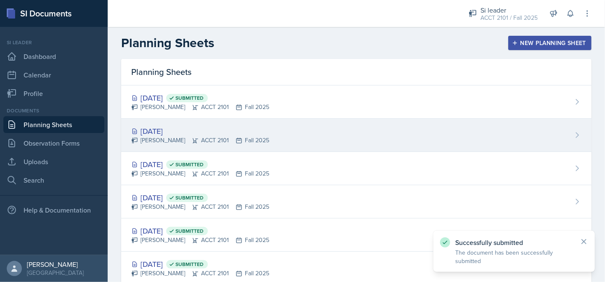
click at [214, 124] on div "[DATE] [PERSON_NAME] ACCT 2101 Fall 2025" at bounding box center [356, 135] width 470 height 33
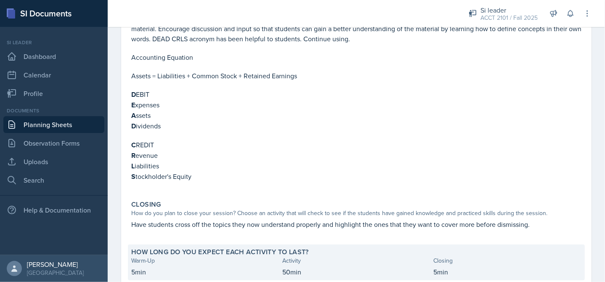
scroll to position [301, 0]
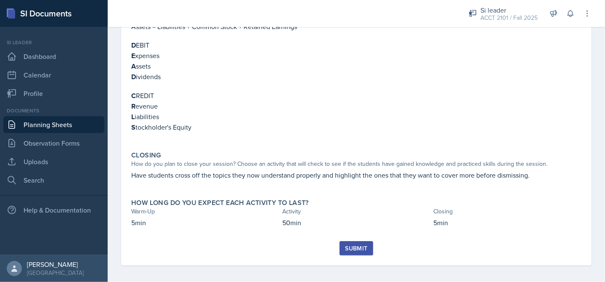
click at [355, 251] on div "Submit" at bounding box center [356, 253] width 450 height 24
click at [355, 250] on button "Submit" at bounding box center [355, 248] width 33 height 14
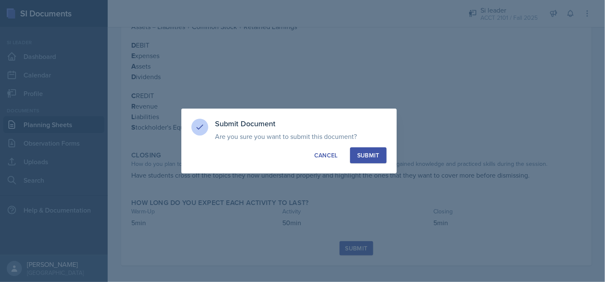
click at [370, 156] on div "Submit" at bounding box center [368, 155] width 22 height 8
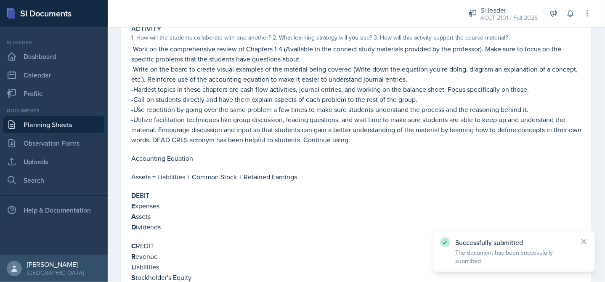
scroll to position [0, 0]
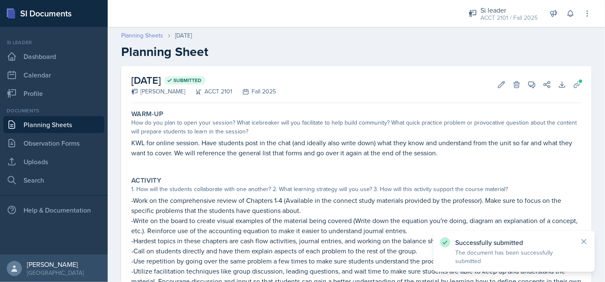
click at [137, 37] on link "Planning Sheets" at bounding box center [142, 35] width 42 height 9
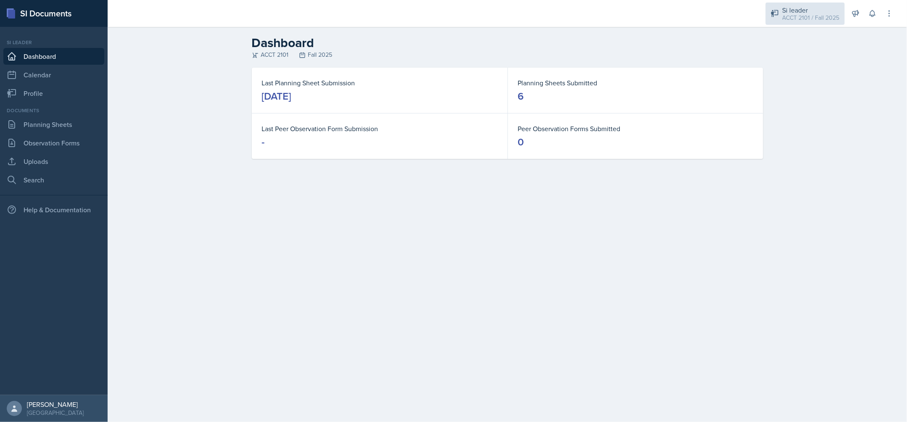
click at [789, 19] on div "ACCT 2101 / Fall 2025" at bounding box center [810, 17] width 57 height 9
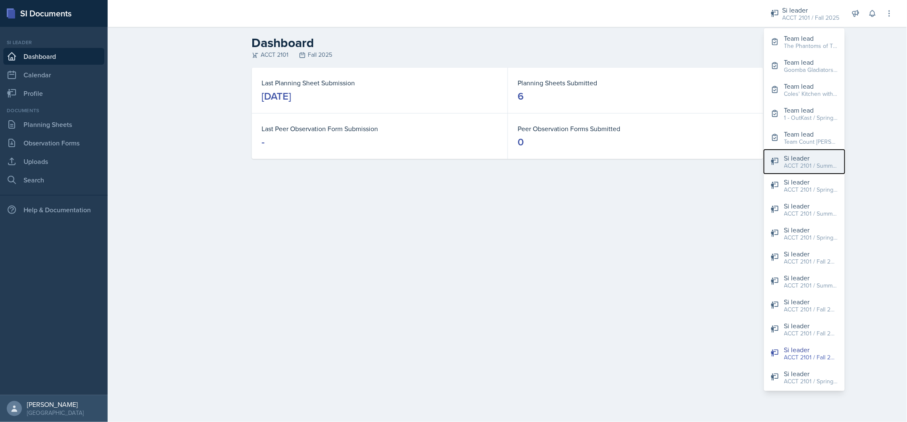
click at [819, 171] on button "Si leader ACCT 2101 / Summer 2024" at bounding box center [804, 162] width 81 height 24
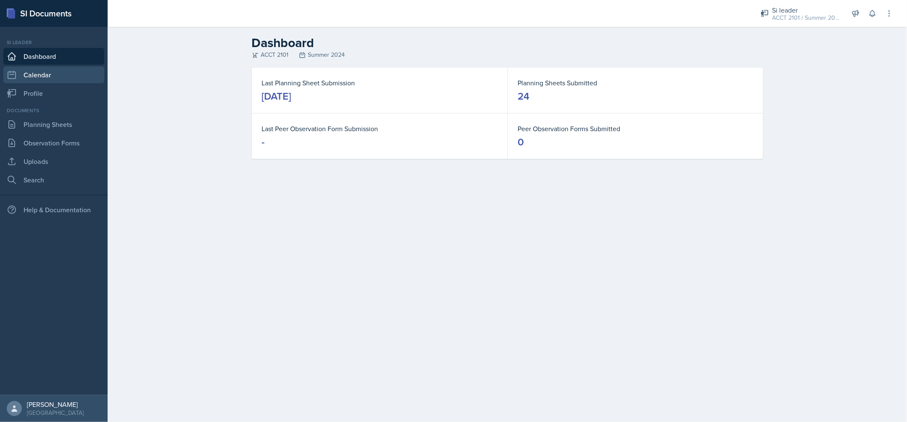
click at [40, 71] on link "Calendar" at bounding box center [53, 74] width 101 height 17
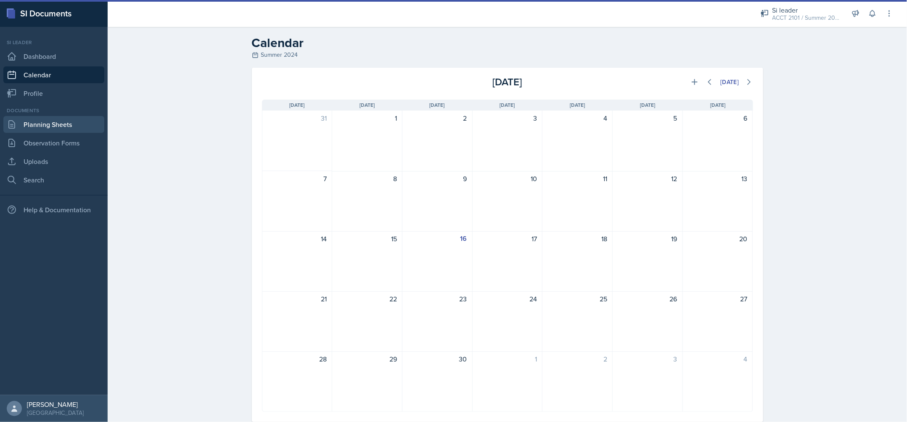
click at [45, 122] on link "Planning Sheets" at bounding box center [53, 124] width 101 height 17
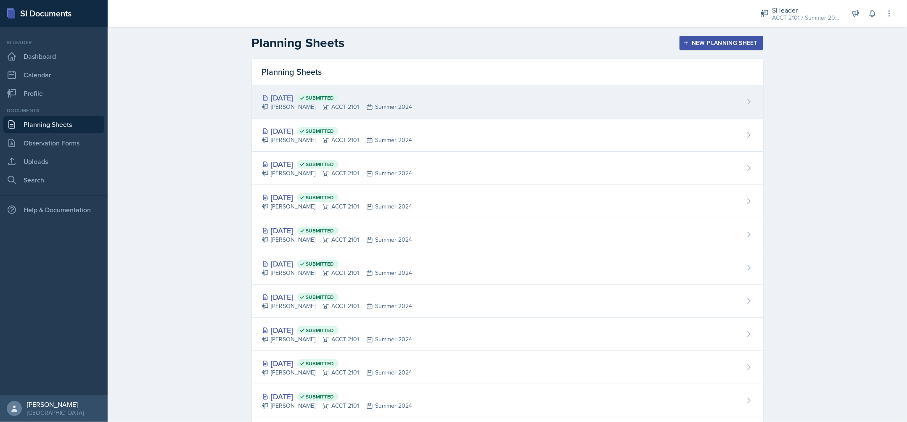
click at [279, 95] on div "Jul 18th, 2025 Submitted" at bounding box center [337, 97] width 151 height 11
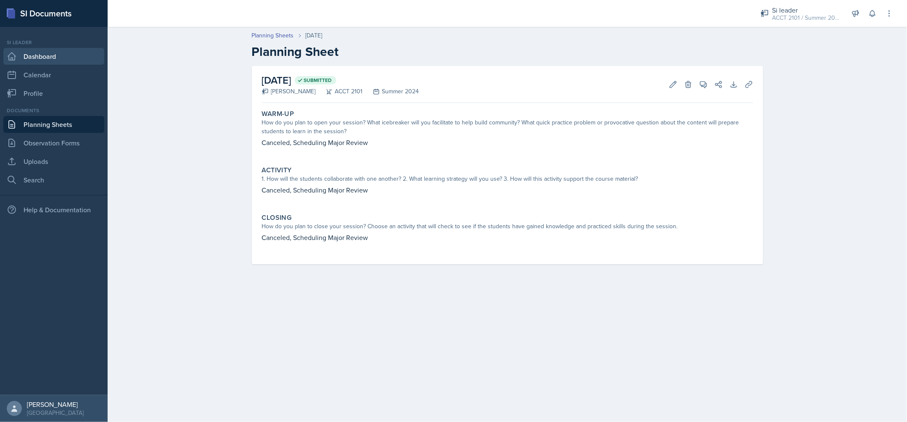
click at [59, 61] on link "Dashboard" at bounding box center [53, 56] width 101 height 17
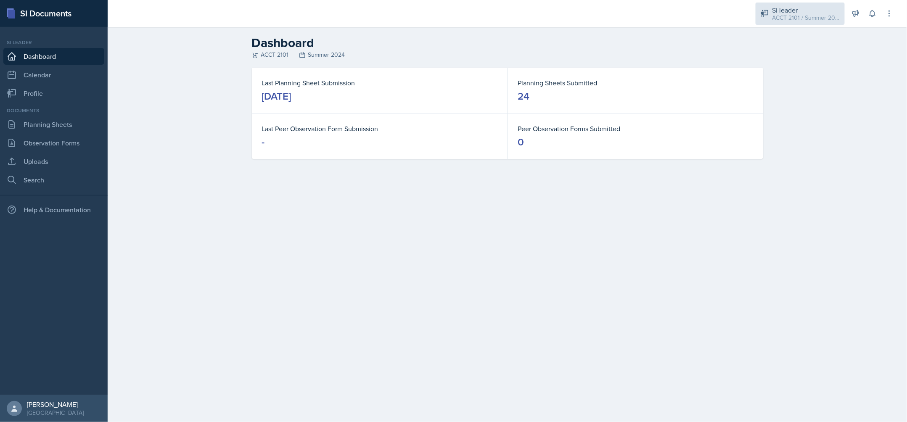
click at [814, 6] on div "Si leader" at bounding box center [805, 10] width 67 height 10
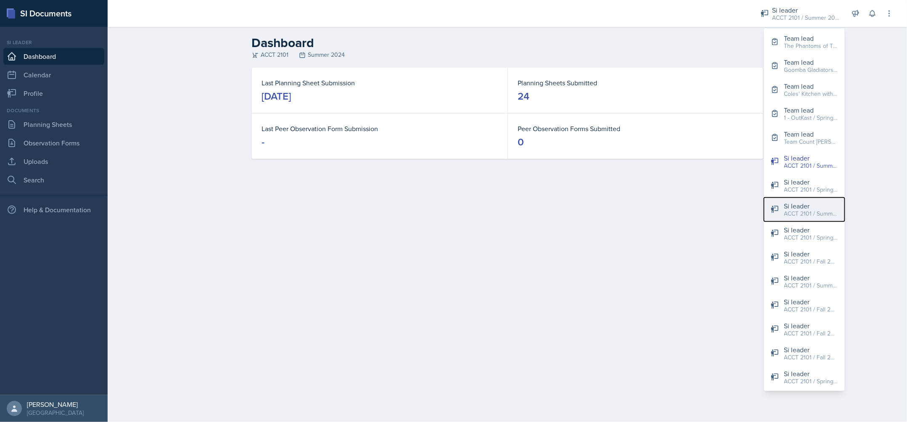
click at [814, 220] on button "Si leader ACCT 2101 / Summer 2023" at bounding box center [804, 210] width 81 height 24
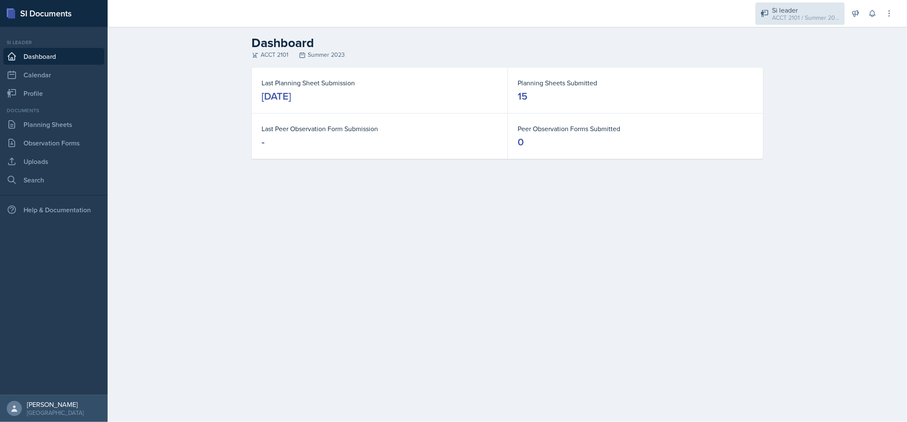
click at [808, 17] on div "ACCT 2101 / Summer 2023" at bounding box center [805, 17] width 67 height 9
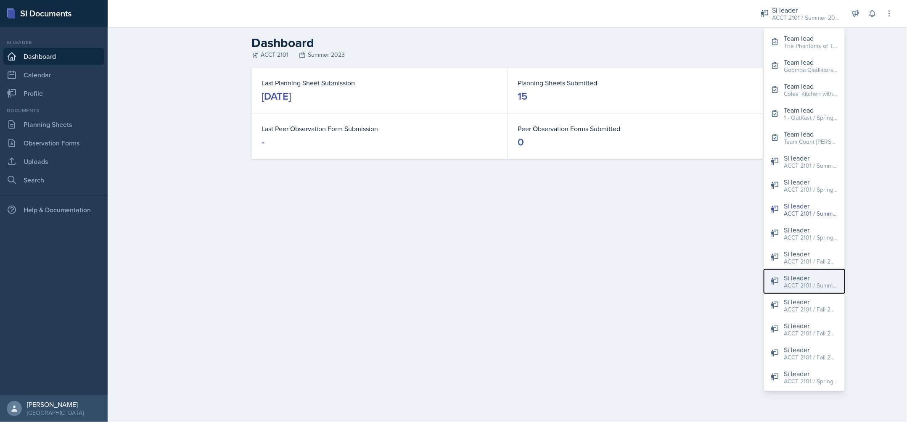
click at [830, 281] on div "ACCT 2101 / Summer 2025" at bounding box center [811, 285] width 54 height 9
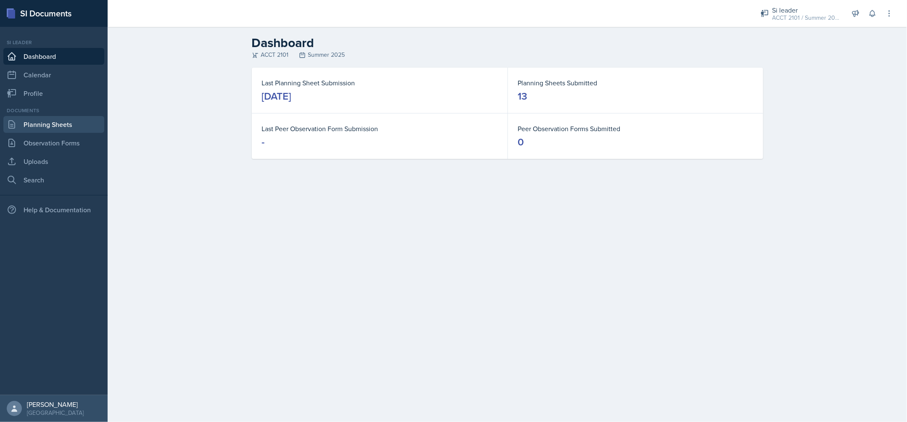
click at [71, 122] on link "Planning Sheets" at bounding box center [53, 124] width 101 height 17
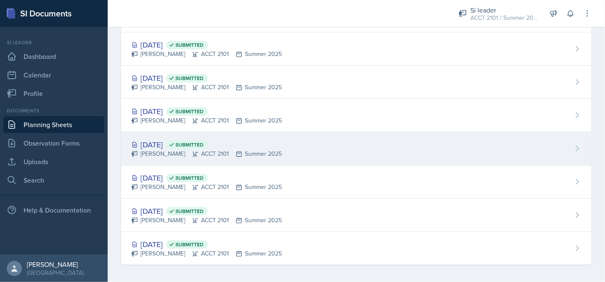
scroll to position [126, 0]
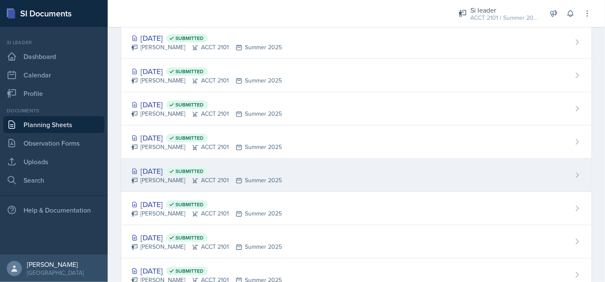
click at [295, 175] on div "Jun 27th, 2025 Submitted Isabela Barkes ACCT 2101 Summer 2025" at bounding box center [356, 175] width 470 height 33
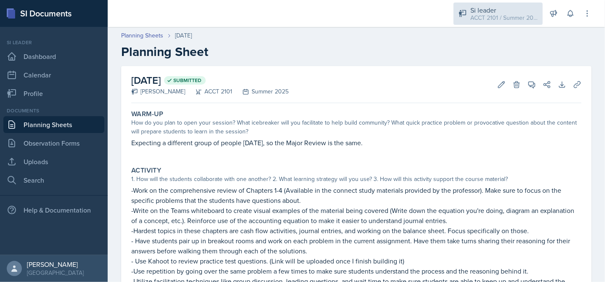
click at [513, 21] on div "ACCT 2101 / Summer 2025" at bounding box center [503, 17] width 67 height 9
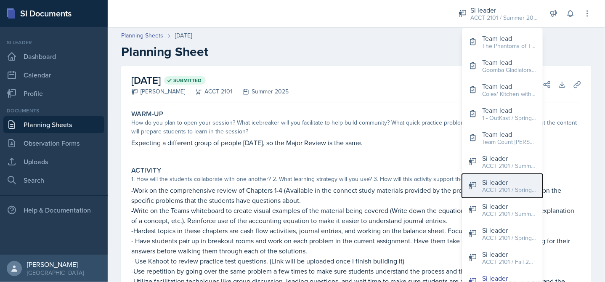
click at [523, 183] on div "Si leader" at bounding box center [509, 182] width 54 height 10
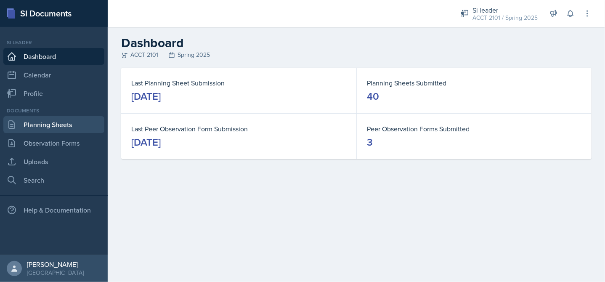
click at [48, 126] on link "Planning Sheets" at bounding box center [53, 124] width 101 height 17
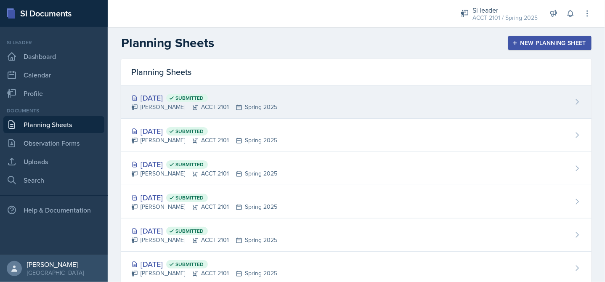
click at [181, 112] on div "Apr 22nd, 2025 Submitted Isabela Barkes ACCT 2101 Spring 2025" at bounding box center [356, 101] width 470 height 33
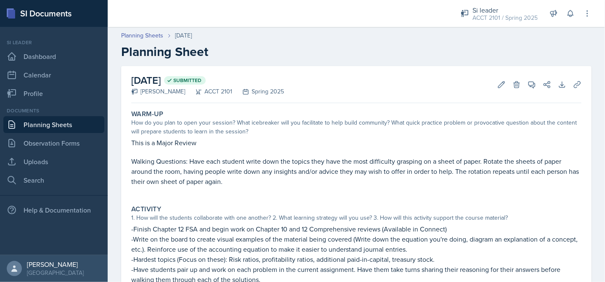
click at [74, 127] on link "Planning Sheets" at bounding box center [53, 124] width 101 height 17
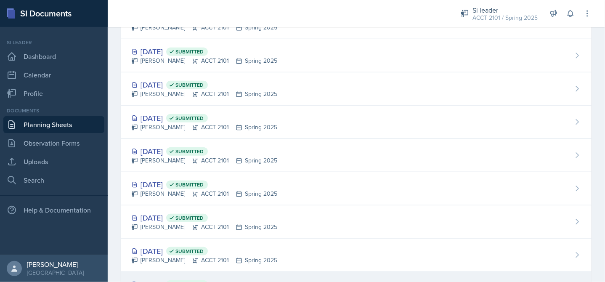
scroll to position [505, 0]
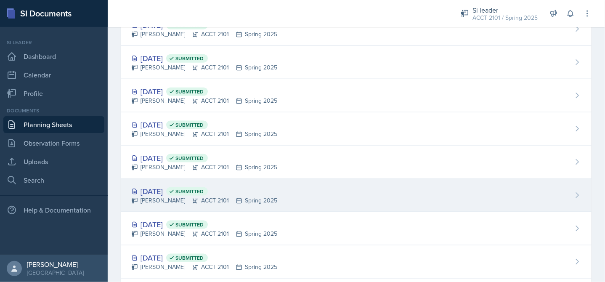
click at [174, 190] on div "Mar 4th, 2025 Submitted" at bounding box center [204, 190] width 146 height 11
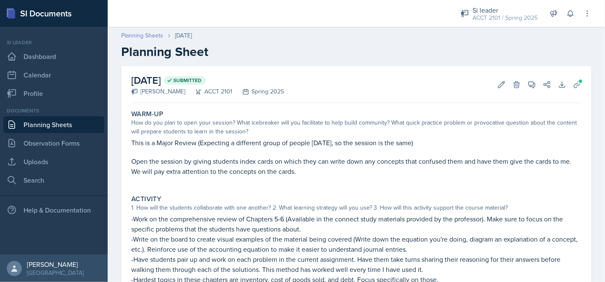
click at [156, 35] on link "Planning Sheets" at bounding box center [142, 35] width 42 height 9
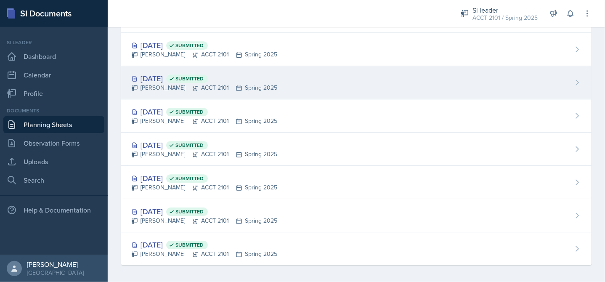
scroll to position [1022, 0]
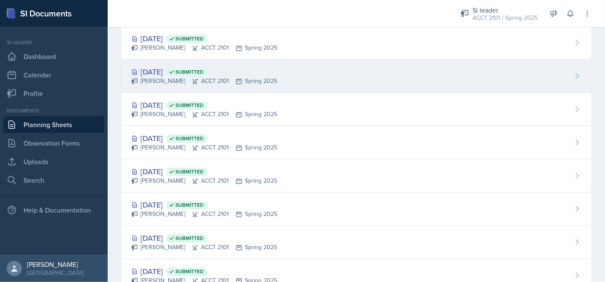
click at [167, 77] on div "Isabela Barkes ACCT 2101 Spring 2025" at bounding box center [204, 81] width 146 height 9
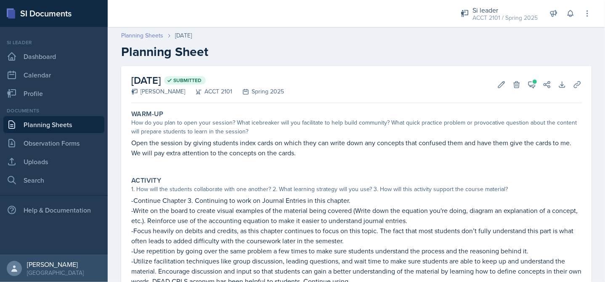
click at [150, 38] on link "Planning Sheets" at bounding box center [142, 35] width 42 height 9
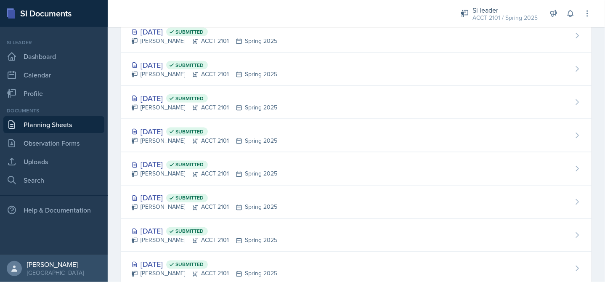
scroll to position [757, 0]
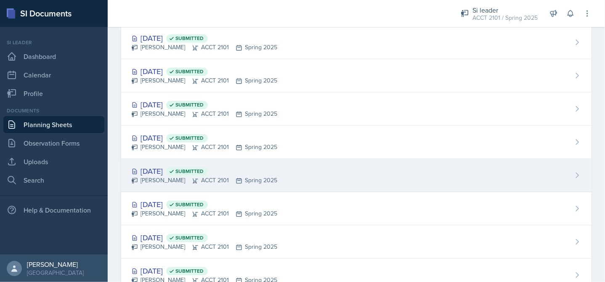
click at [156, 162] on div "Feb 17th, 2025 Submitted Isabela Barkes ACCT 2101 Spring 2025" at bounding box center [356, 175] width 470 height 33
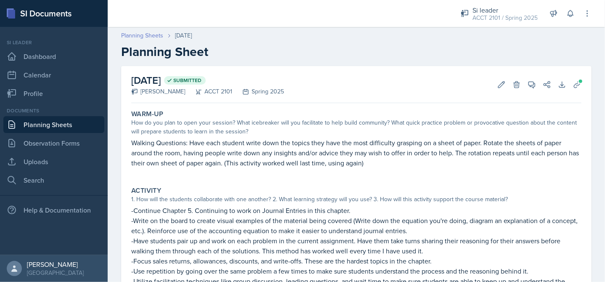
click at [150, 36] on link "Planning Sheets" at bounding box center [142, 35] width 42 height 9
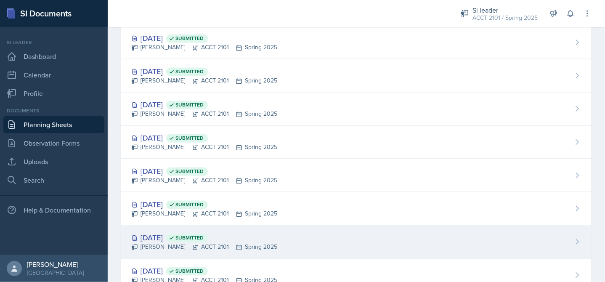
scroll to position [841, 0]
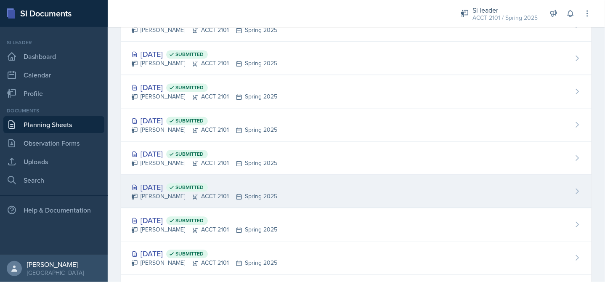
click at [172, 187] on div "Feb 10th, 2025 Submitted" at bounding box center [204, 186] width 146 height 11
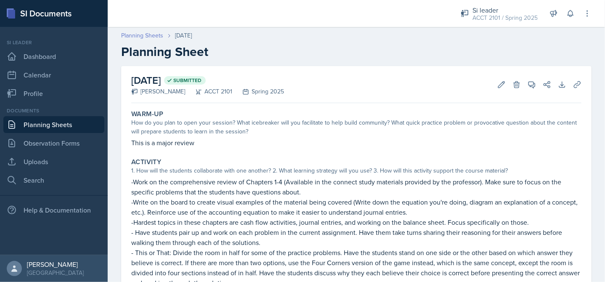
click at [149, 36] on link "Planning Sheets" at bounding box center [142, 35] width 42 height 9
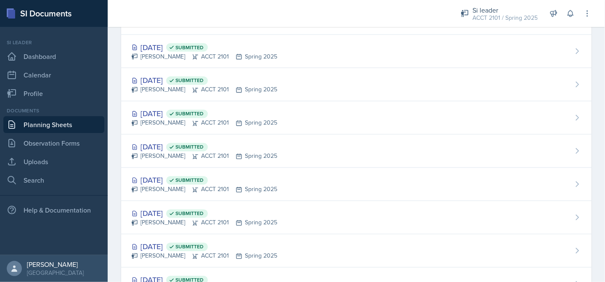
scroll to position [799, 0]
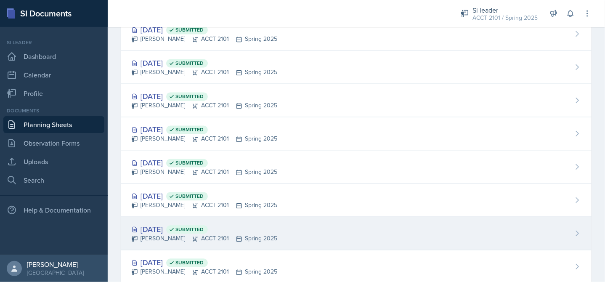
click at [170, 223] on div "Feb 10th, 2025 Submitted" at bounding box center [204, 228] width 146 height 11
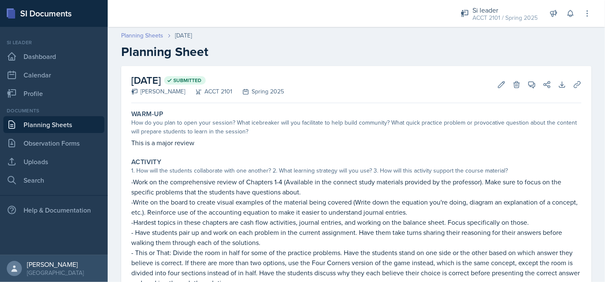
click at [140, 33] on link "Planning Sheets" at bounding box center [142, 35] width 42 height 9
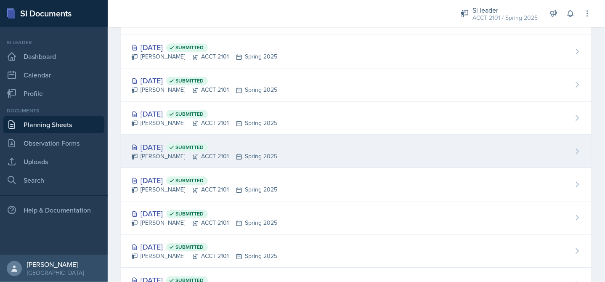
scroll to position [896, 0]
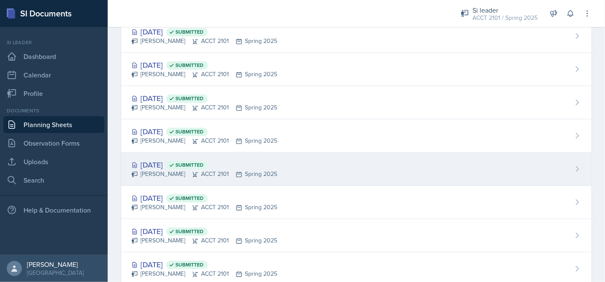
click at [167, 169] on div "Isabela Barkes ACCT 2101 Spring 2025" at bounding box center [204, 173] width 146 height 9
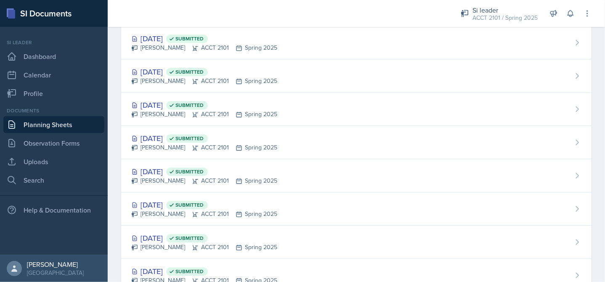
scroll to position [896, 0]
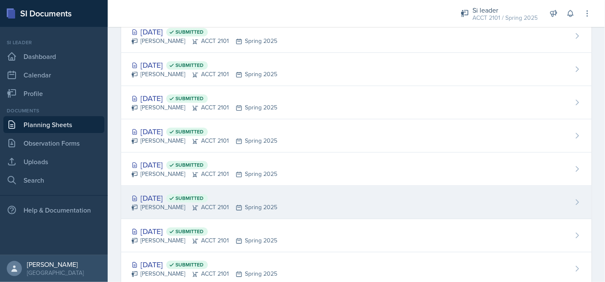
click at [159, 203] on div "Isabela Barkes ACCT 2101 Spring 2025" at bounding box center [204, 207] width 146 height 9
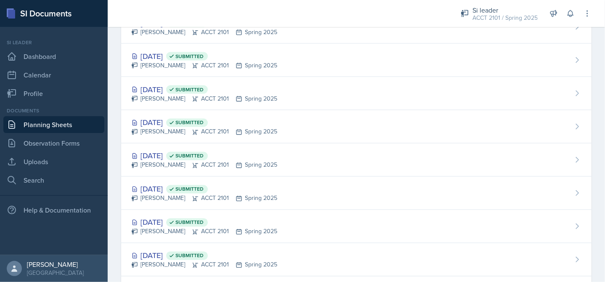
scroll to position [715, 0]
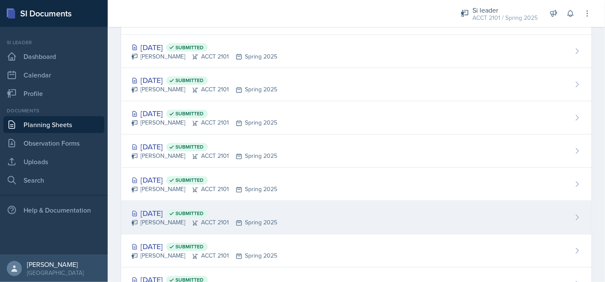
click at [166, 208] on div "Feb 17th, 2025 Submitted" at bounding box center [204, 213] width 146 height 11
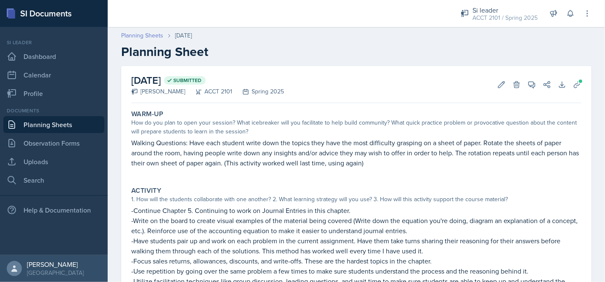
click at [137, 34] on link "Planning Sheets" at bounding box center [142, 35] width 42 height 9
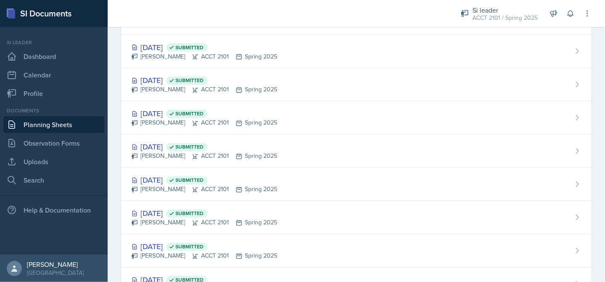
scroll to position [799, 0]
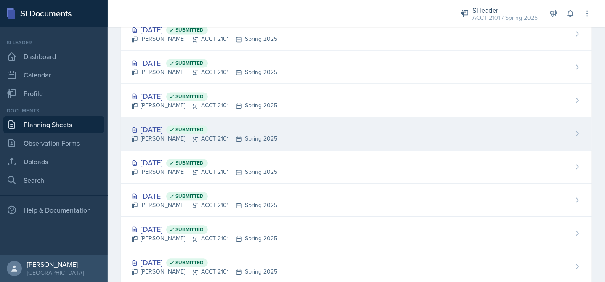
click at [166, 124] on div "Feb 17th, 2025 Submitted" at bounding box center [204, 129] width 146 height 11
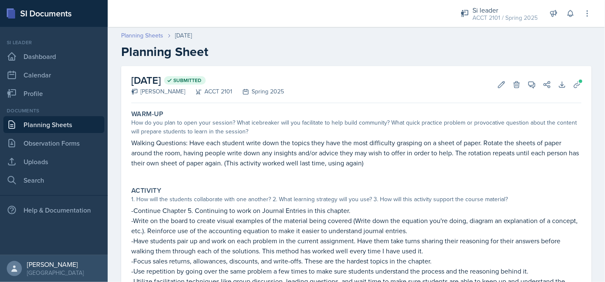
click at [151, 31] on link "Planning Sheets" at bounding box center [142, 35] width 42 height 9
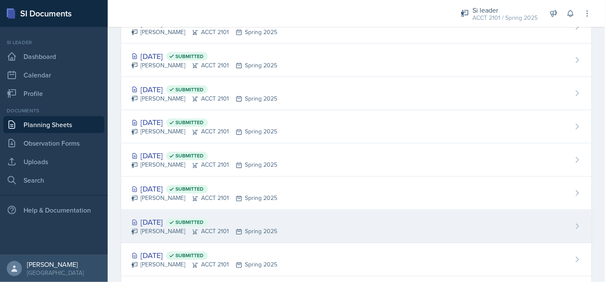
scroll to position [883, 0]
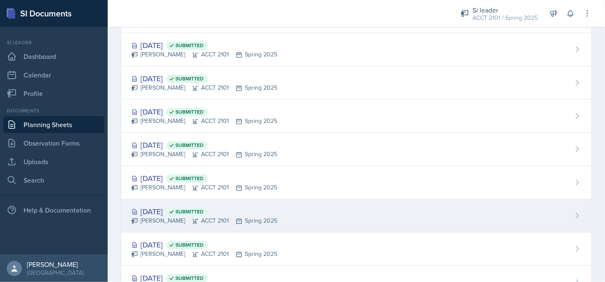
click at [173, 210] on div "Feb 4th, 2025 Submitted" at bounding box center [204, 211] width 146 height 11
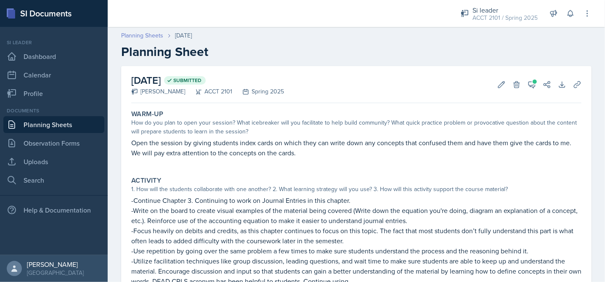
click at [143, 35] on link "Planning Sheets" at bounding box center [142, 35] width 42 height 9
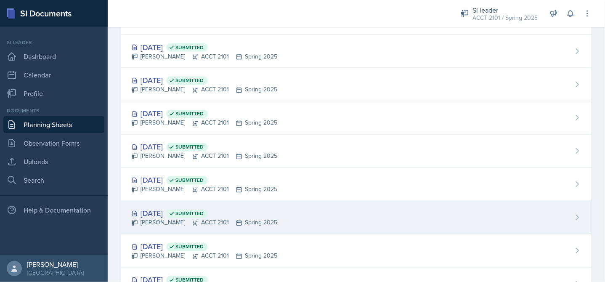
scroll to position [799, 0]
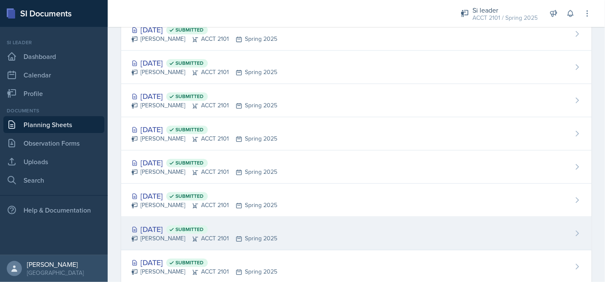
click at [176, 227] on div "Feb 10th, 2025 Submitted" at bounding box center [204, 228] width 146 height 11
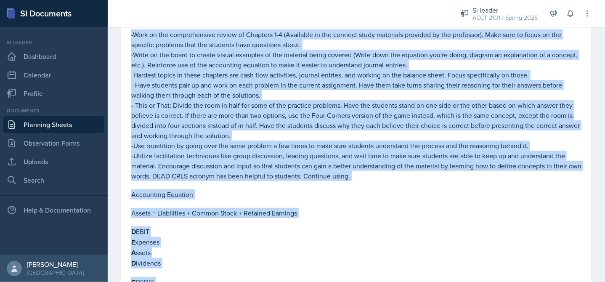
scroll to position [272, 0]
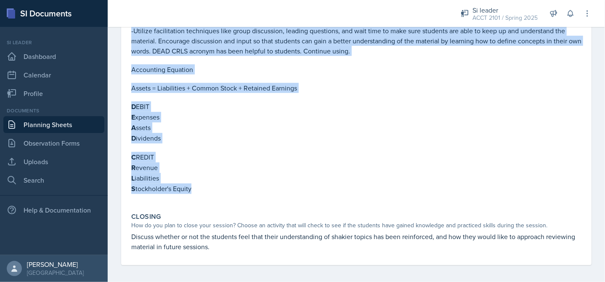
drag, startPoint x: 131, startPoint y: 97, endPoint x: 247, endPoint y: 190, distance: 149.2
click at [247, 190] on div "Activity 1. How will the students collaborate with one another? 2. What learnin…" at bounding box center [356, 43] width 457 height 323
copy div "-Work on the comprehensive review of Chapters 1-4 (Available in the connect stu…"
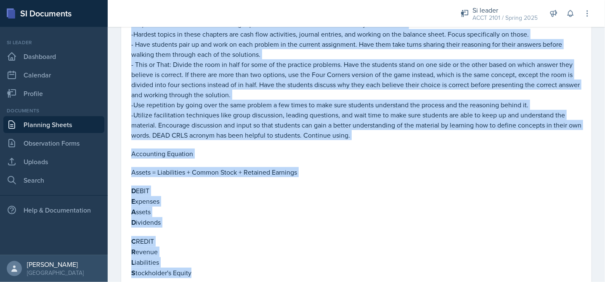
scroll to position [62, 0]
